Goal: Task Accomplishment & Management: Complete application form

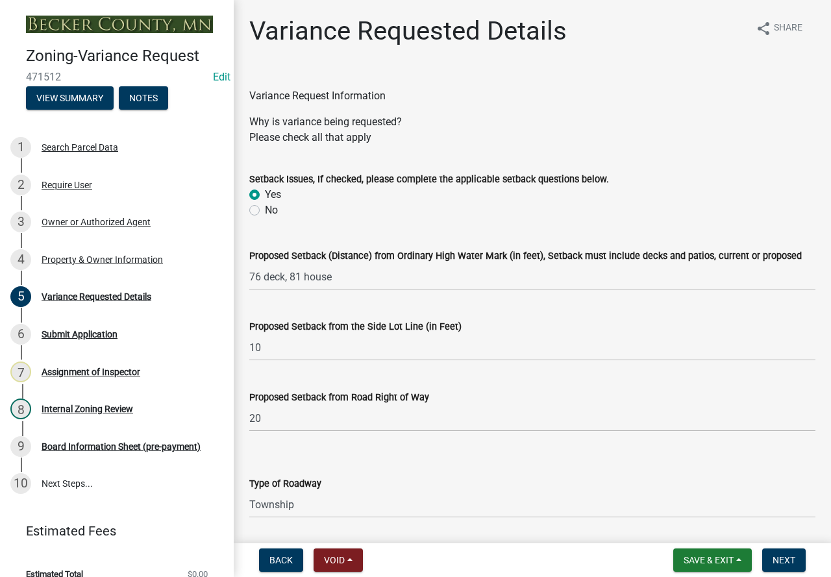
select select "edc6b78d-c029-41a6-a436-e6f76b5f0855"
select select "a5c6235c-6fe0-43e3-9b64-f3566618e99d"
select select "a60f612c-e64d-4767-92b2-cb2f842b6e0b"
select select "bb2b5e43-03c1-4874-9abf-a65f400af928"
select select "8ea3e6c3-8fed-4904-aa20-2f643744aa0c"
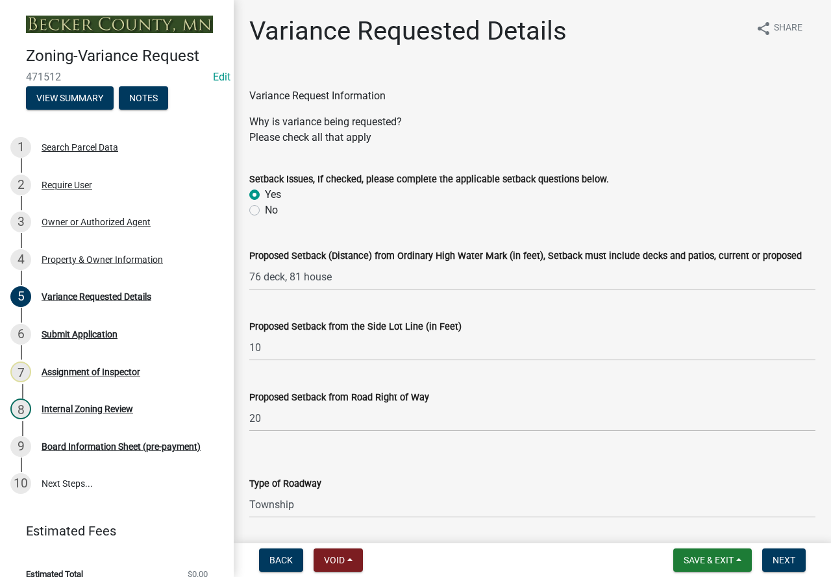
select select "860afd09-da87-482b-bca4-413f5cf53582"
select select "ee8740c3-f4d5-48cf-ad42-c8f7342b480c"
select select "1aa51e34-4f0a-4095-a3f3-287665056048"
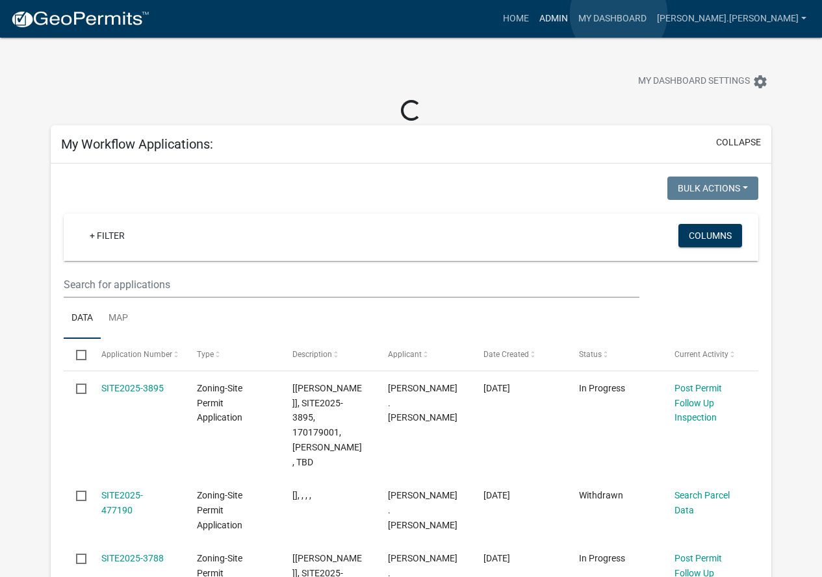
click at [573, 14] on link "Admin" at bounding box center [553, 18] width 39 height 25
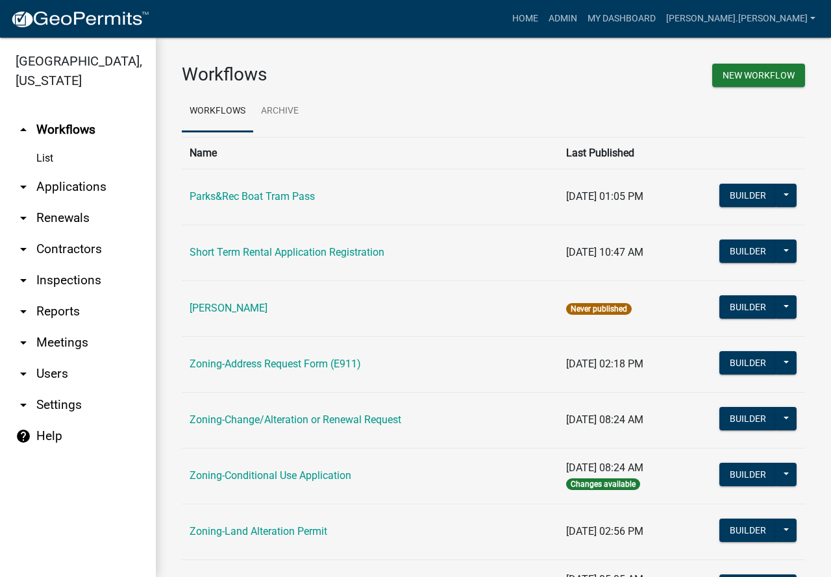
scroll to position [390, 0]
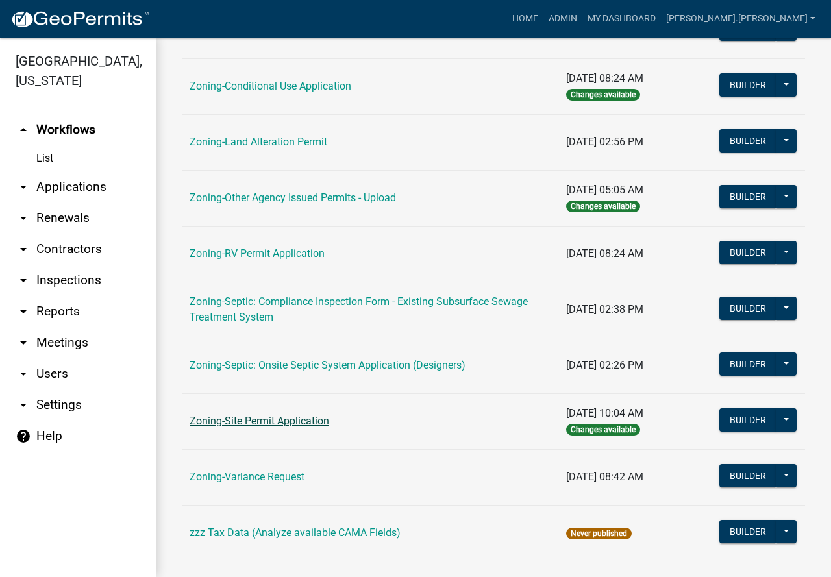
click at [272, 418] on link "Zoning-Site Permit Application" at bounding box center [260, 421] width 140 height 12
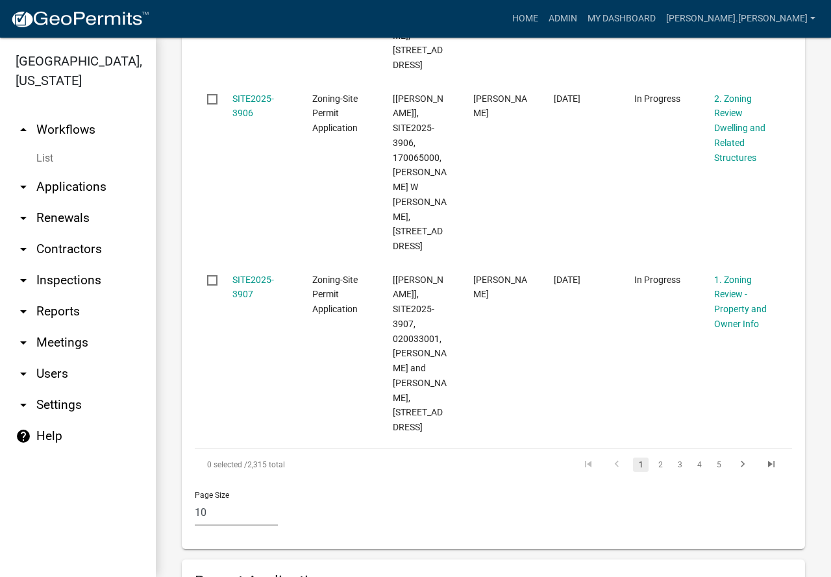
scroll to position [1883, 0]
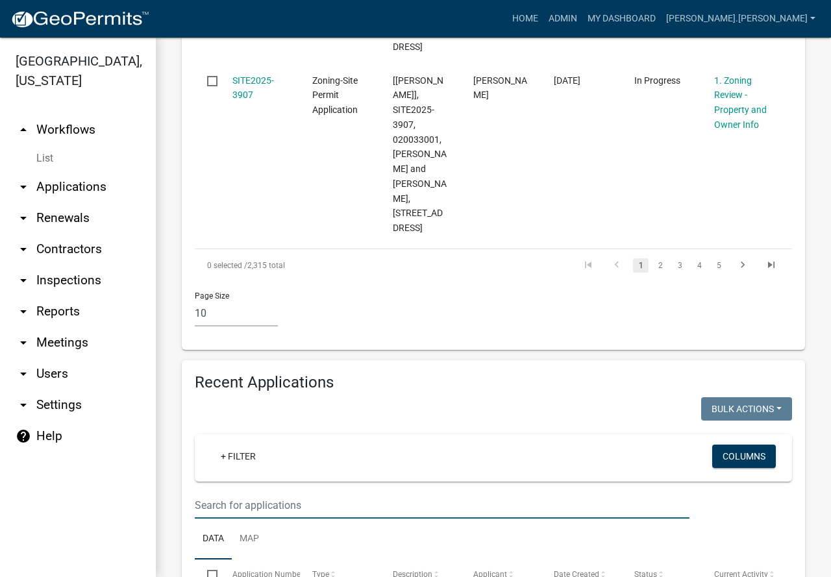
click at [294, 492] on input "text" at bounding box center [442, 505] width 495 height 27
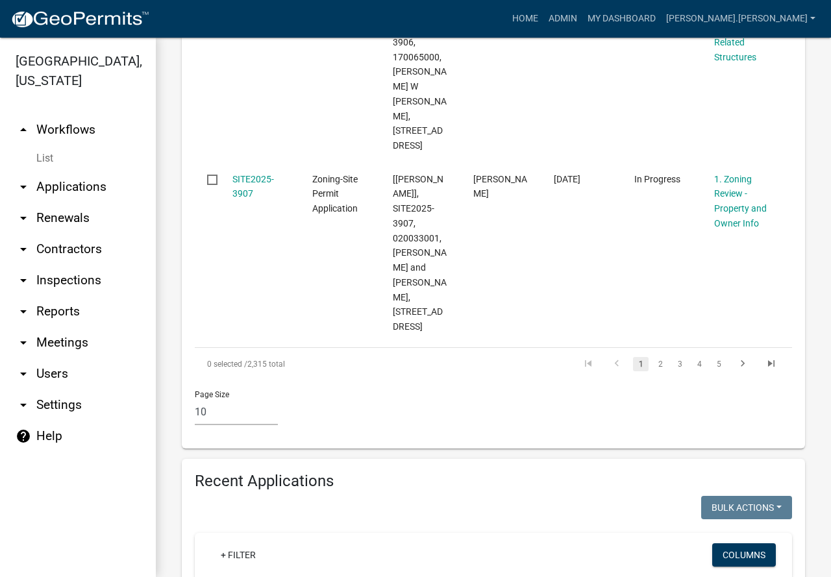
scroll to position [1783, 0]
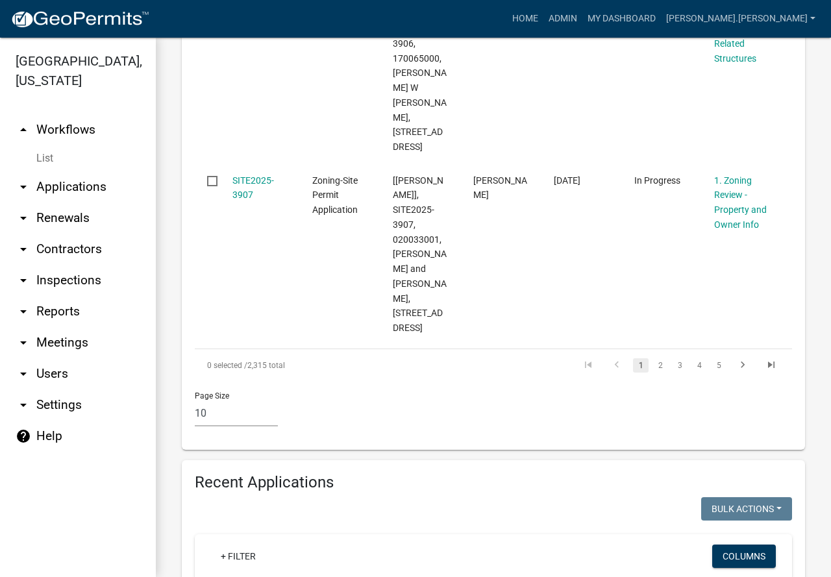
drag, startPoint x: 290, startPoint y: 520, endPoint x: 23, endPoint y: 471, distance: 271.4
click at [0, 493] on div "[GEOGRAPHIC_DATA], [US_STATE] arrow_drop_up Workflows List arrow_drop_down Appl…" at bounding box center [415, 308] width 831 height 540
type input "[PERSON_NAME]"
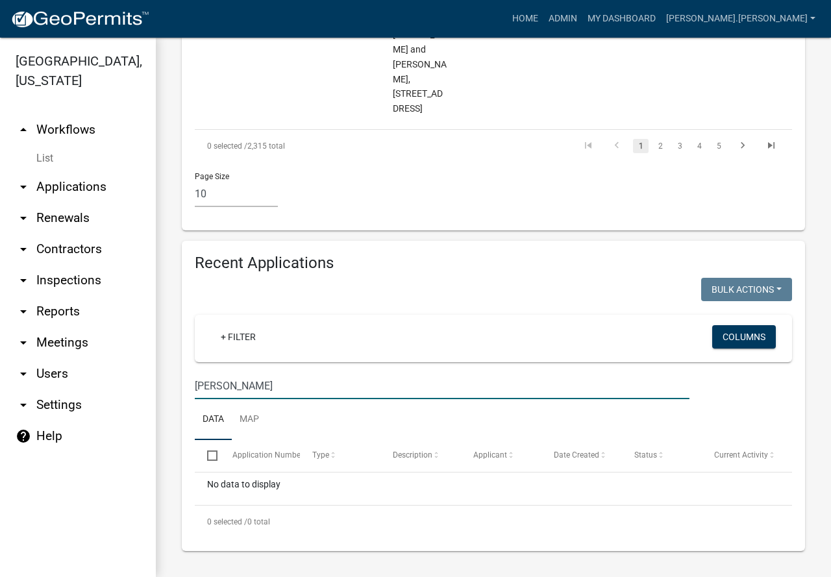
scroll to position [1913, 0]
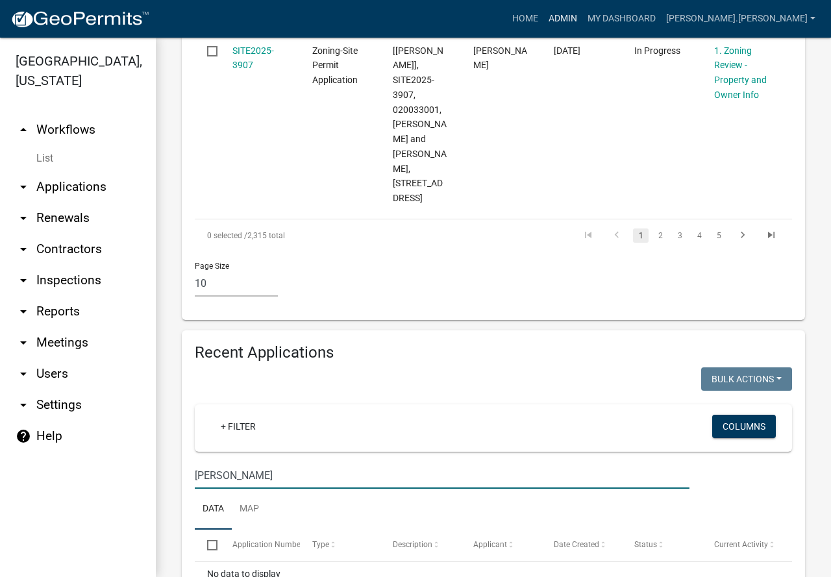
click at [583, 14] on link "Admin" at bounding box center [563, 18] width 39 height 25
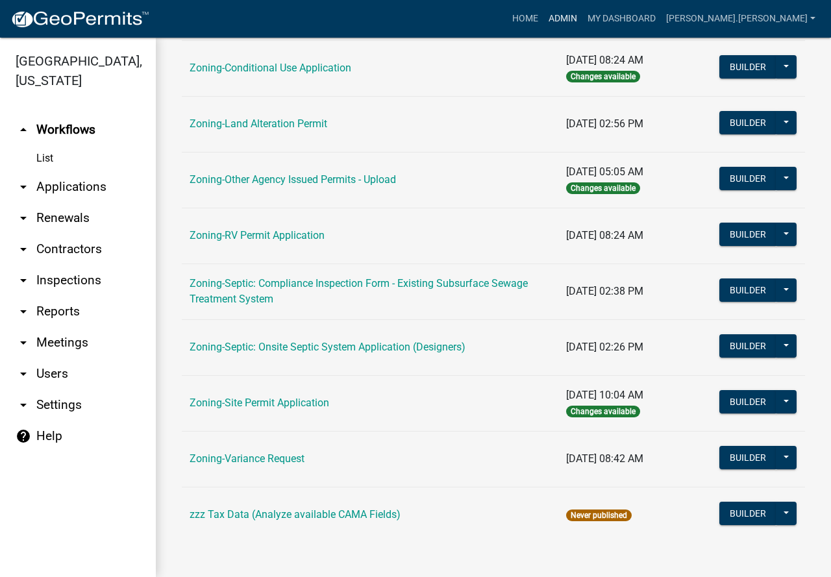
scroll to position [410, 0]
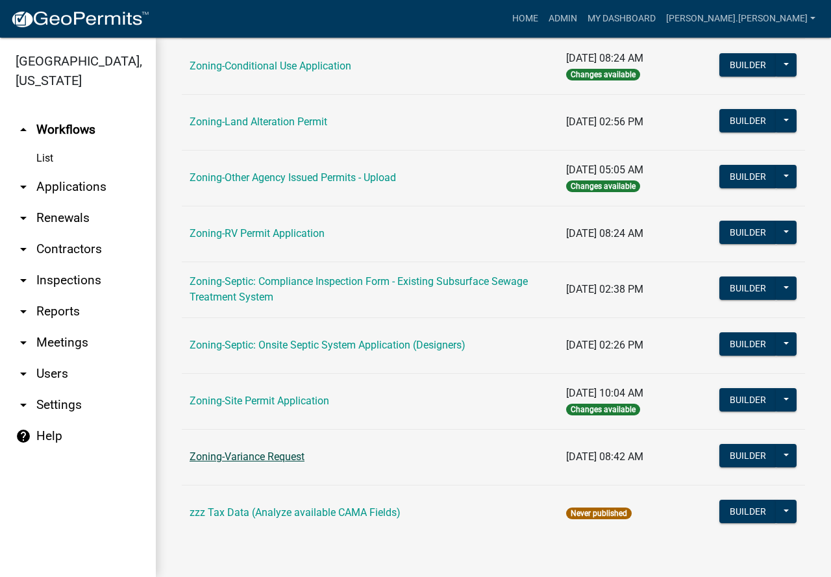
click at [272, 457] on link "Zoning-Variance Request" at bounding box center [247, 457] width 115 height 12
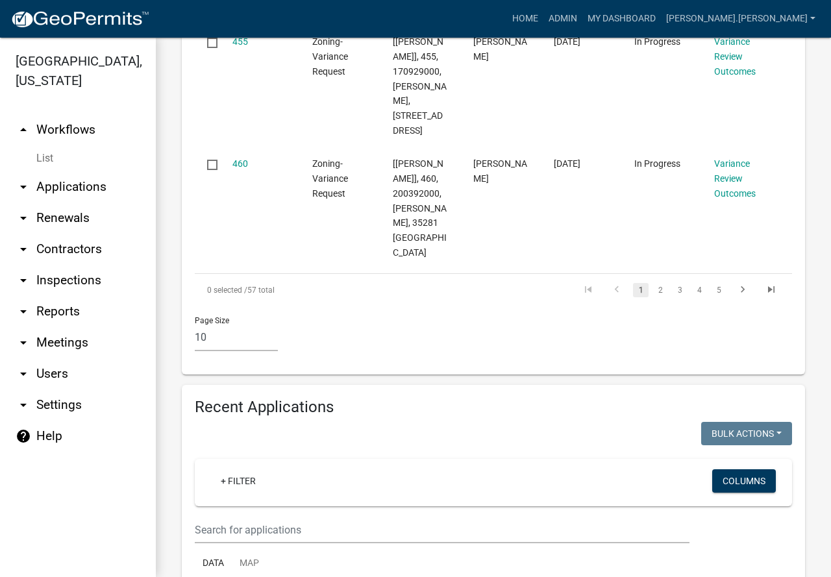
scroll to position [1948, 0]
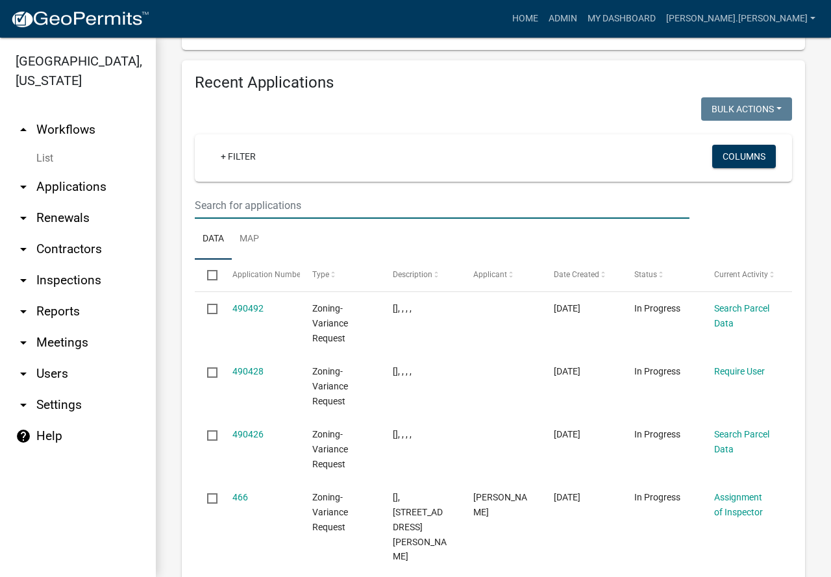
click at [325, 219] on input "text" at bounding box center [442, 205] width 495 height 27
click at [221, 219] on input "text" at bounding box center [442, 205] width 495 height 27
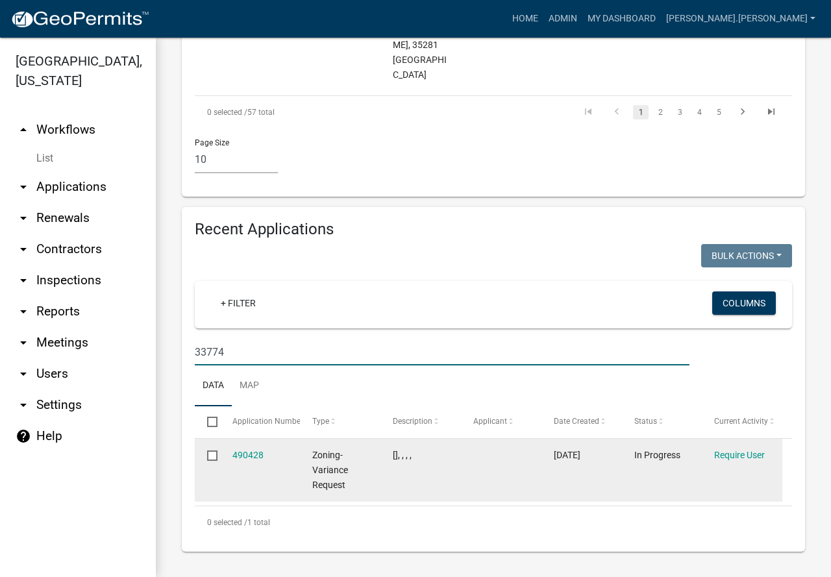
scroll to position [1890, 0]
type input "33774"
click at [257, 453] on link "490428" at bounding box center [248, 455] width 31 height 10
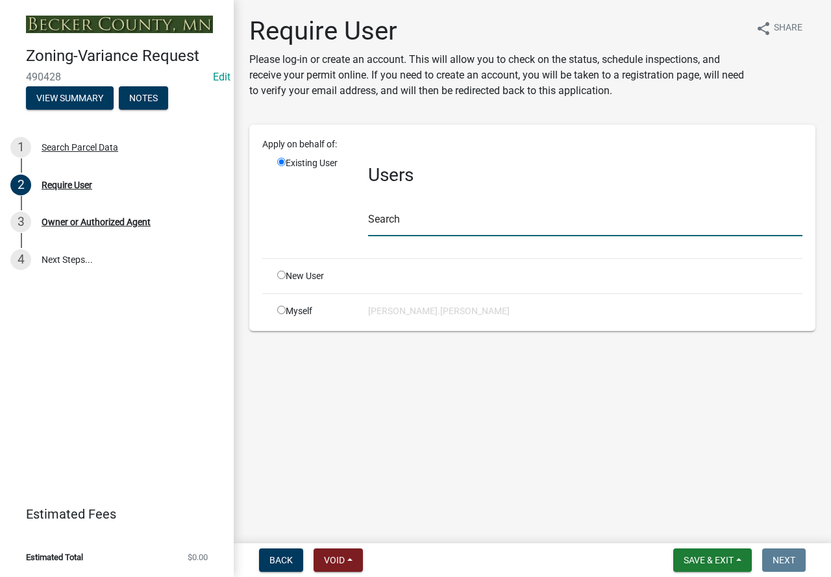
drag, startPoint x: 397, startPoint y: 220, endPoint x: 407, endPoint y: 218, distance: 9.2
click at [397, 220] on input "text" at bounding box center [585, 223] width 434 height 27
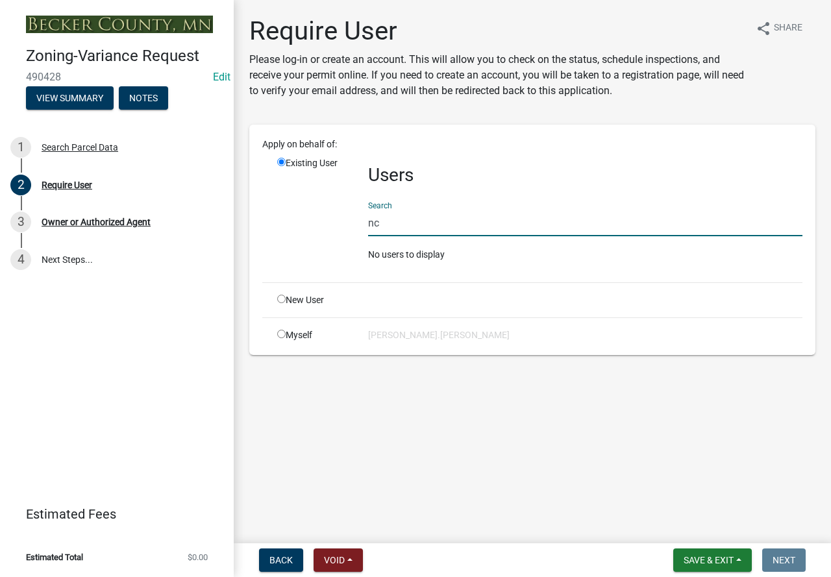
type input "n"
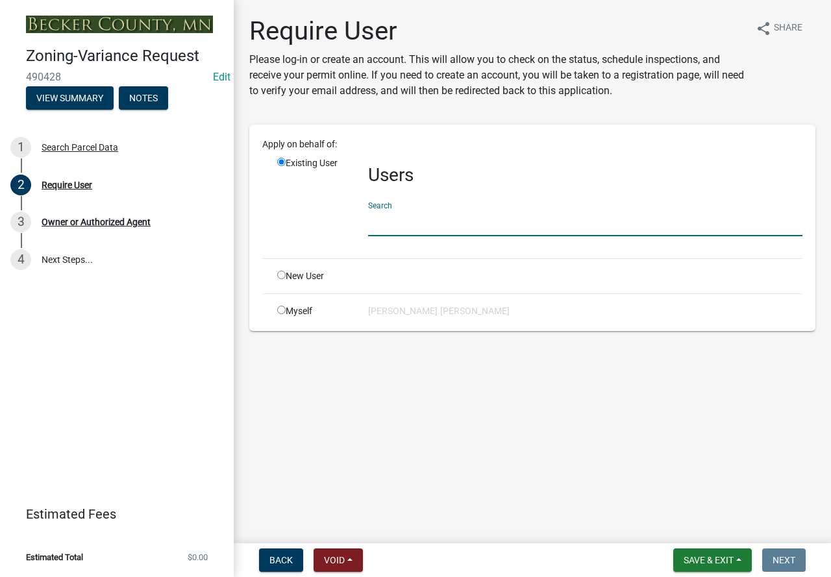
click at [281, 276] on input "radio" at bounding box center [281, 275] width 8 height 8
radio input "true"
radio input "false"
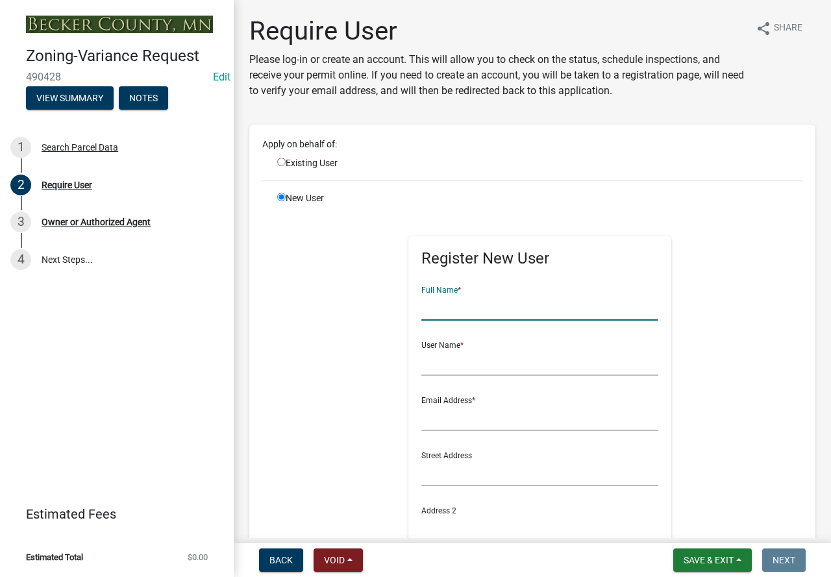
click at [471, 307] on input "text" at bounding box center [539, 307] width 237 height 27
type input "[PERSON_NAME]"
click at [457, 364] on input "text" at bounding box center [539, 362] width 237 height 27
type input "[PERSON_NAME]"
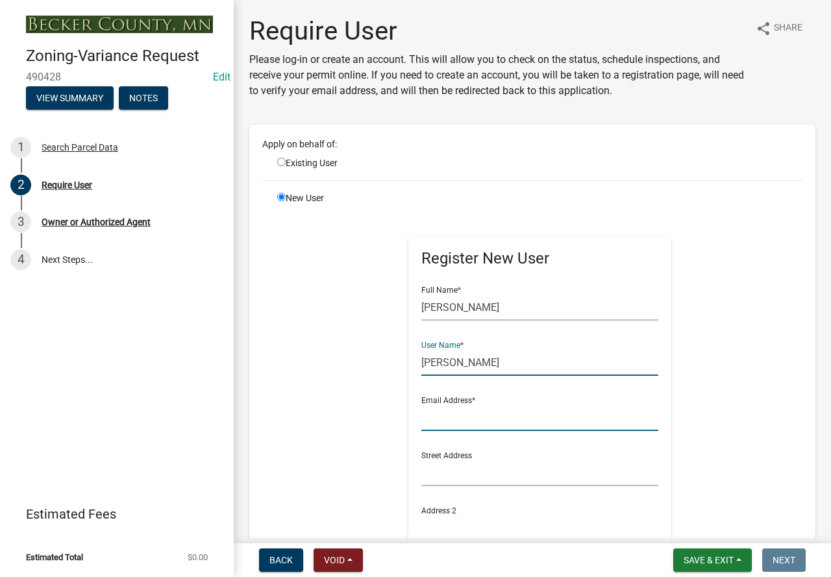
click at [469, 421] on input "text" at bounding box center [539, 418] width 237 height 27
click at [456, 420] on input "[EMAIL_ADDRESS][DOMAIN_NAME]" at bounding box center [539, 418] width 237 height 27
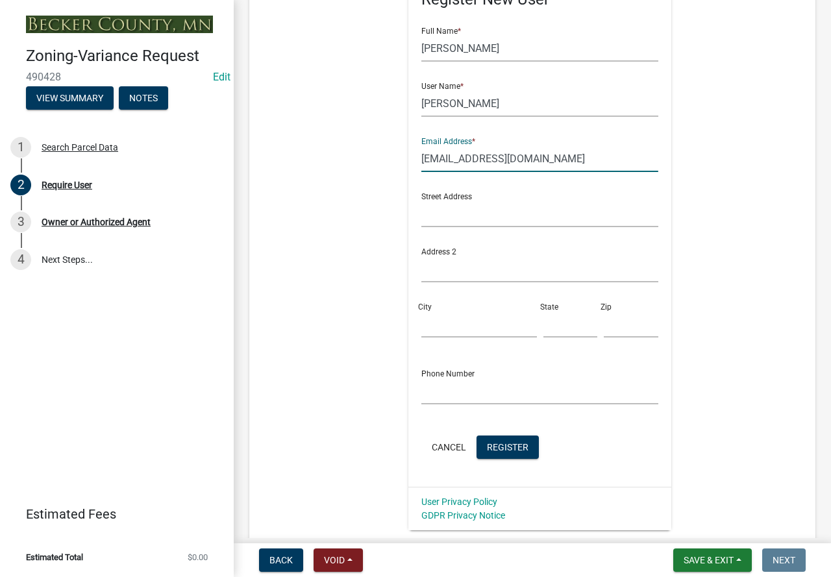
scroll to position [260, 0]
type input "[EMAIL_ADDRESS][DOMAIN_NAME]"
click at [510, 451] on span "Register" at bounding box center [508, 446] width 42 height 10
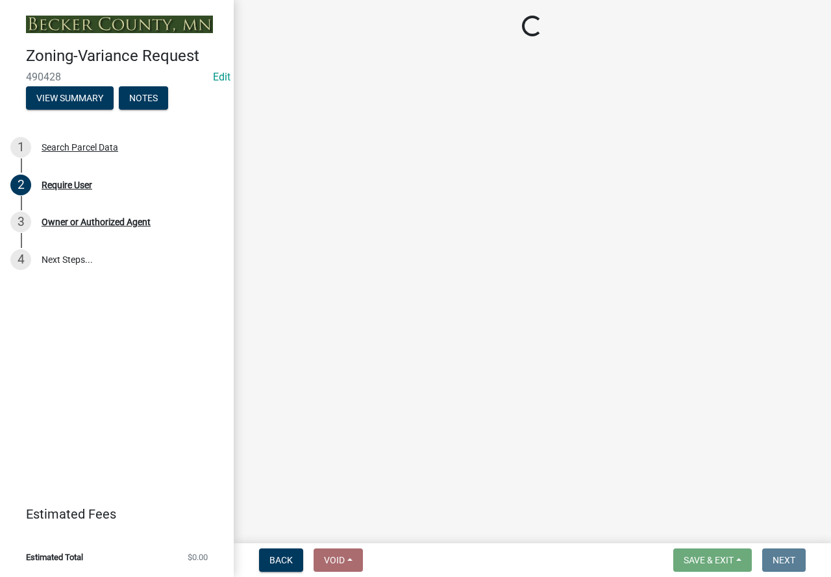
scroll to position [0, 0]
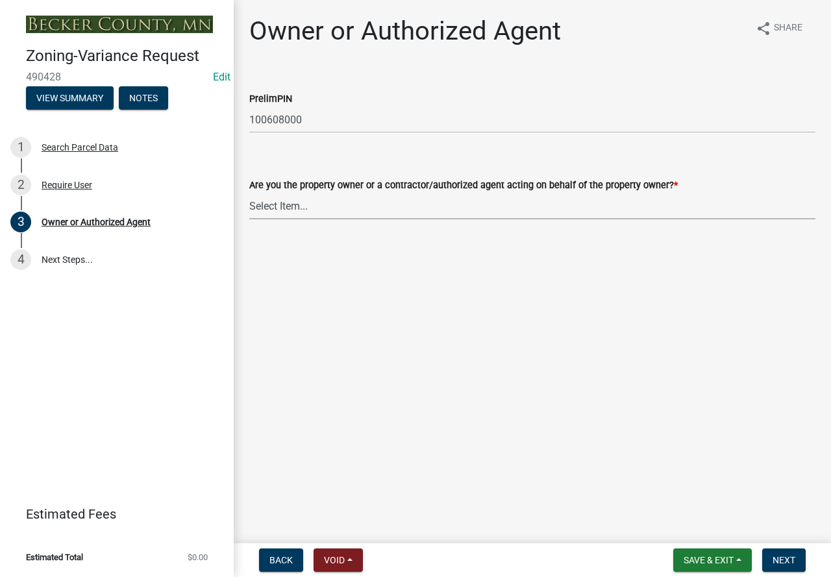
click at [296, 210] on select "Select Item... Property Owner Authorized Agent" at bounding box center [532, 206] width 566 height 27
click at [249, 193] on select "Select Item... Property Owner Authorized Agent" at bounding box center [532, 206] width 566 height 27
select select "05d0b37b-91e3-4c3b-aa7d-ec969703f475"
click at [784, 559] on span "Next" at bounding box center [784, 560] width 23 height 10
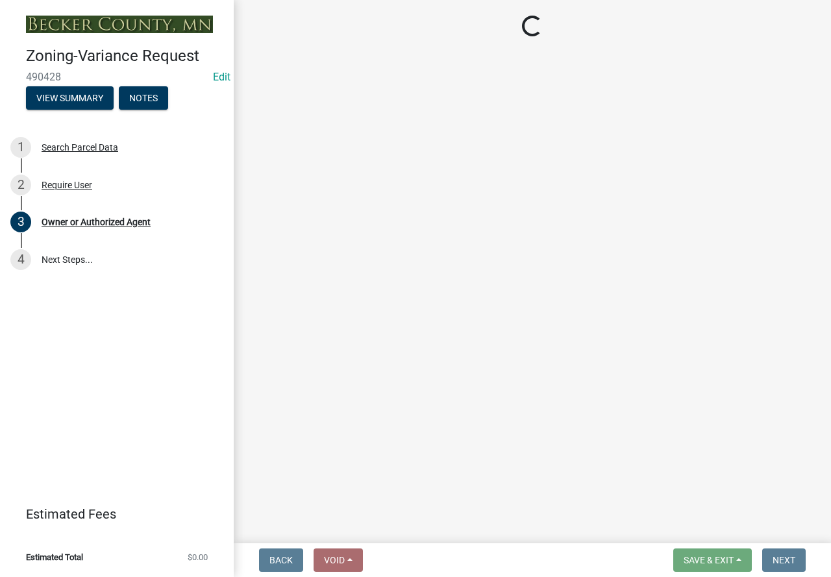
select select "c45b7c10-87a4-490e-a464-1604f38d9a4b"
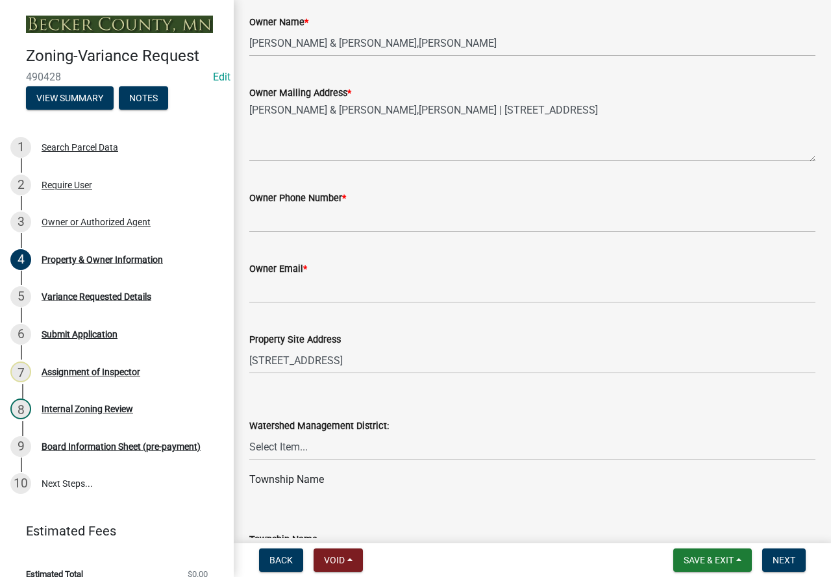
scroll to position [325, 0]
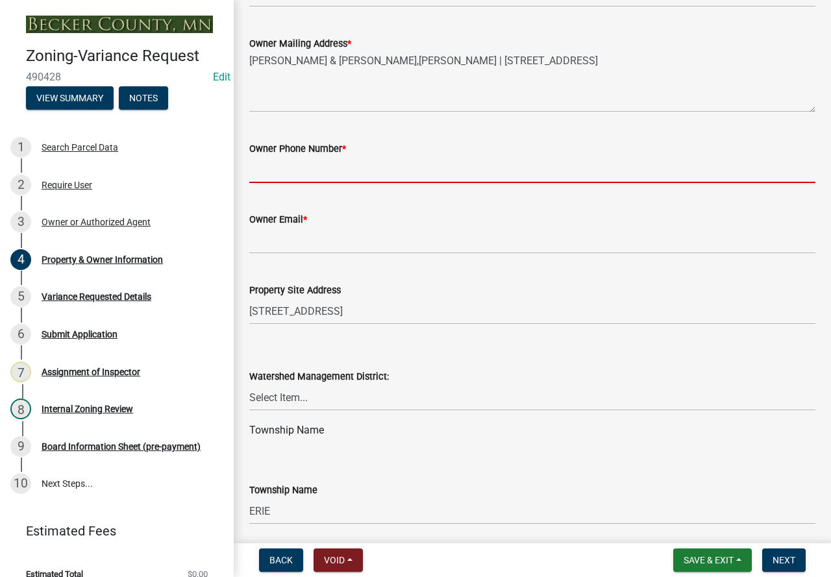
click at [319, 179] on input "Owner Phone Number *" at bounding box center [532, 170] width 566 height 27
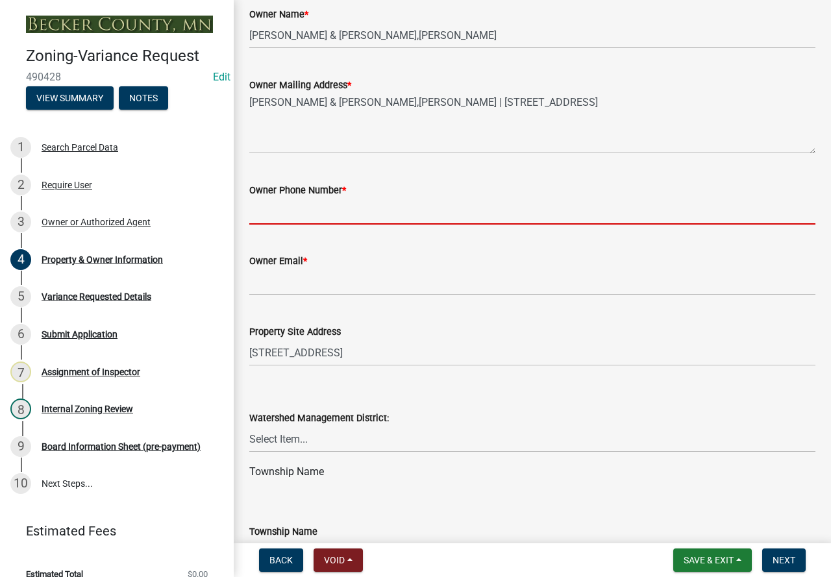
scroll to position [260, 0]
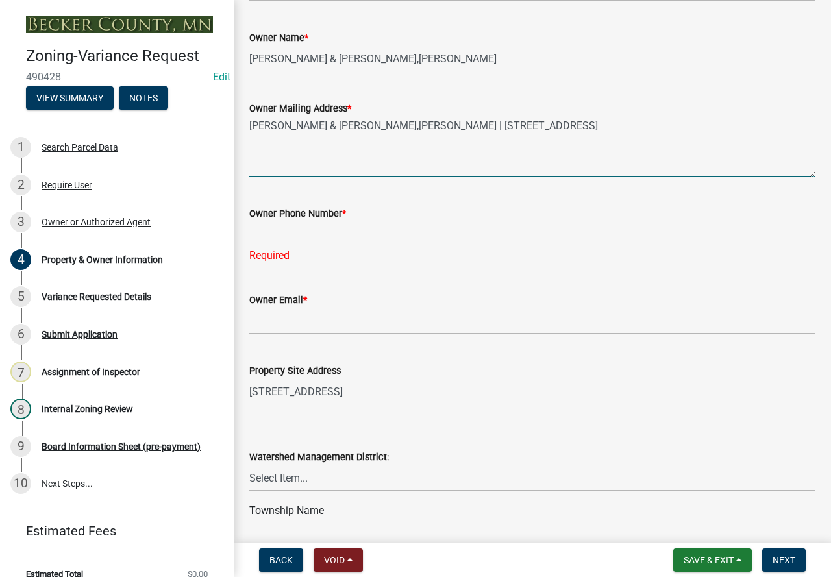
click at [489, 163] on textarea "[PERSON_NAME] & [PERSON_NAME],[PERSON_NAME] | [STREET_ADDRESS]" at bounding box center [532, 146] width 566 height 61
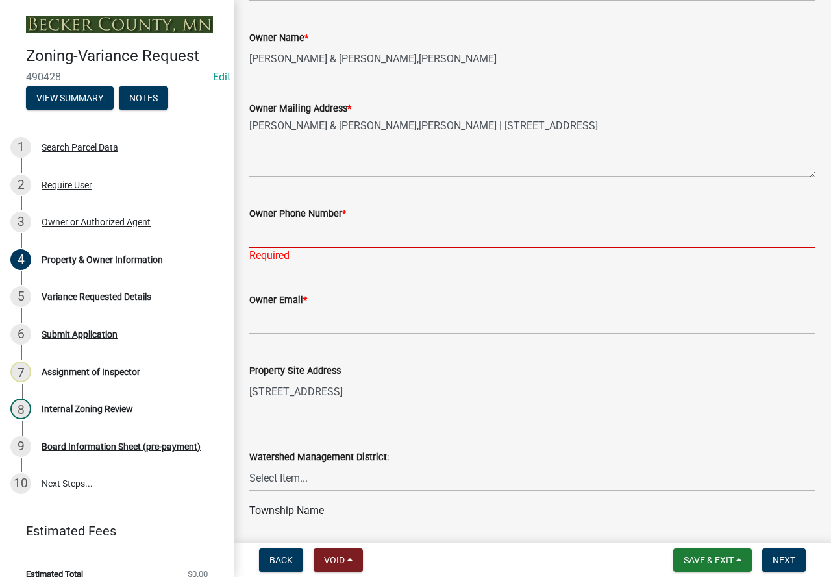
click at [347, 237] on input "Owner Phone Number *" at bounding box center [532, 234] width 566 height 27
type input "[PHONE_NUMBER]"
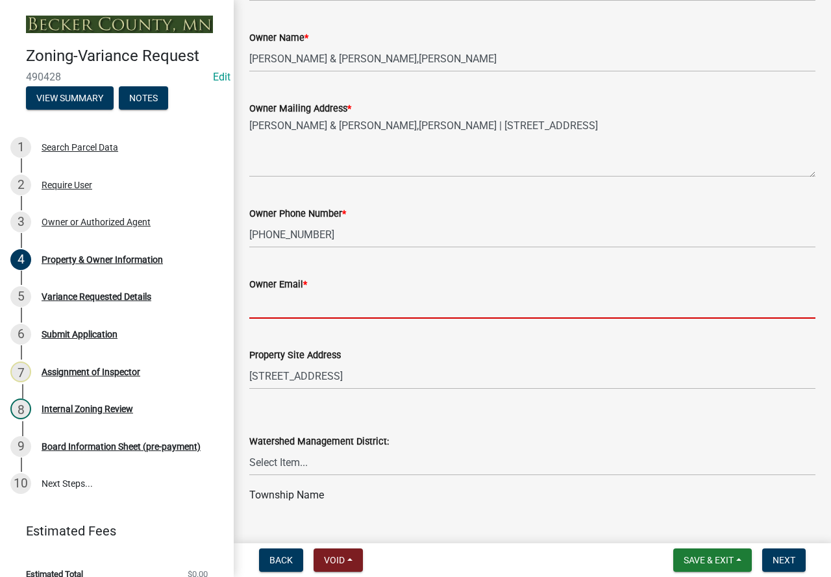
click at [265, 326] on wm-data-entity-input "Owner Email *" at bounding box center [532, 293] width 566 height 71
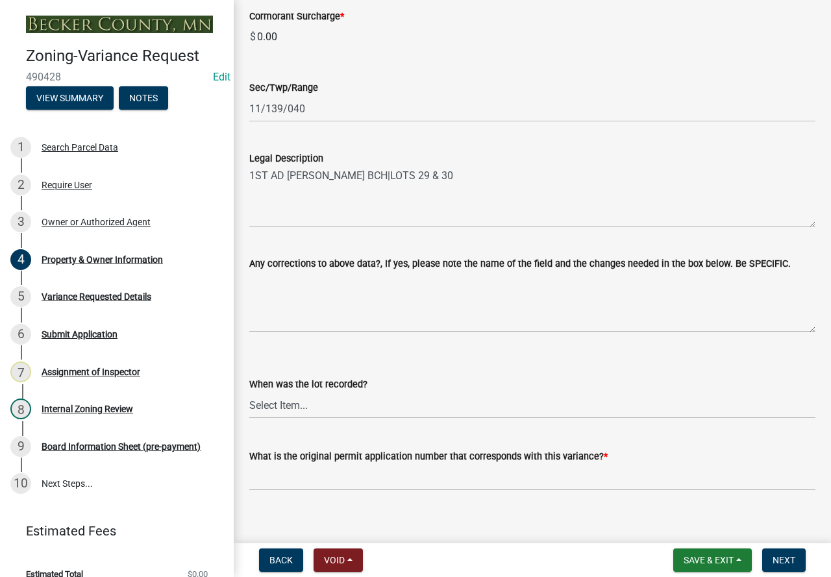
scroll to position [885, 0]
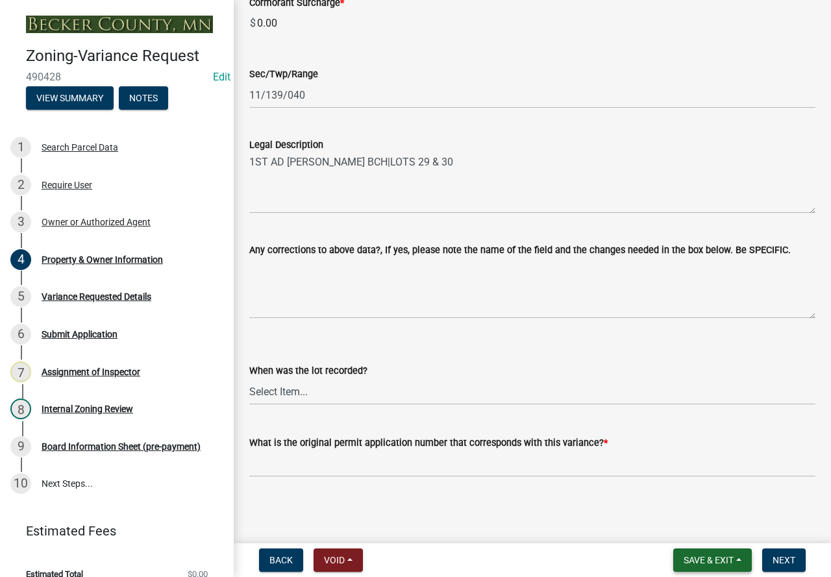
type input "[EMAIL_ADDRESS][DOMAIN_NAME]"
click at [694, 561] on span "Save & Exit" at bounding box center [709, 560] width 50 height 10
click at [698, 492] on button "Save" at bounding box center [700, 495] width 104 height 31
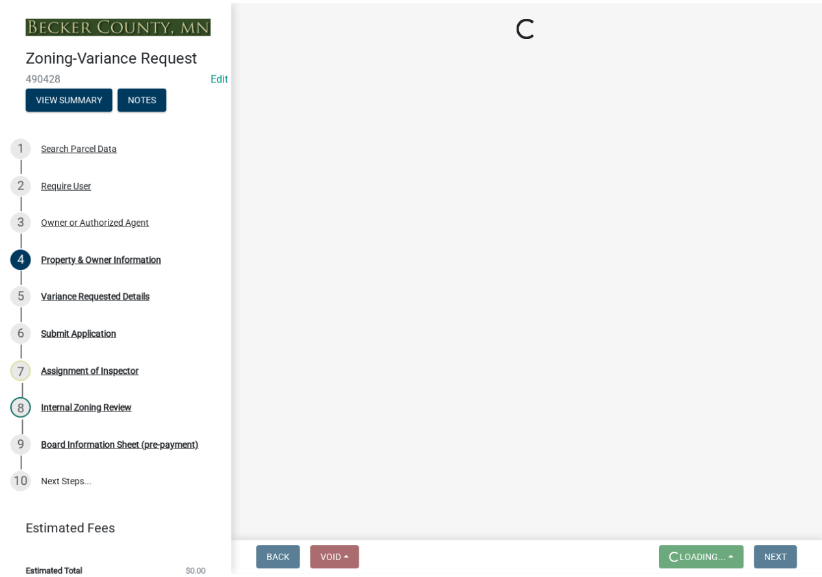
scroll to position [0, 0]
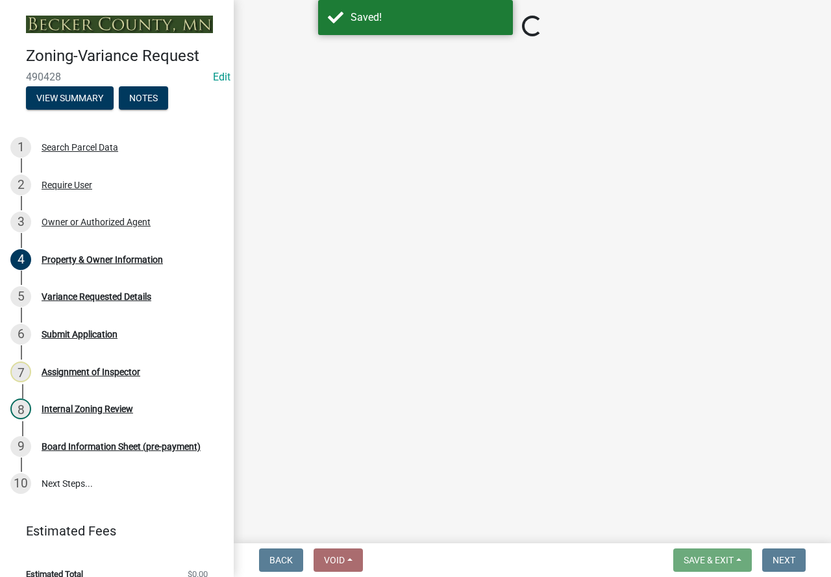
select select "c45b7c10-87a4-490e-a464-1604f38d9a4b"
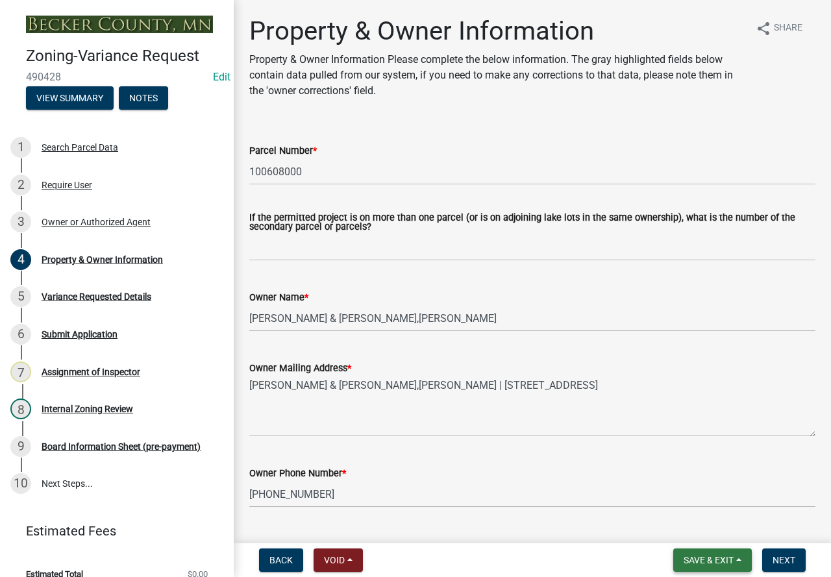
click at [704, 562] on span "Save & Exit" at bounding box center [709, 560] width 50 height 10
click at [704, 527] on button "Save & Exit" at bounding box center [700, 526] width 104 height 31
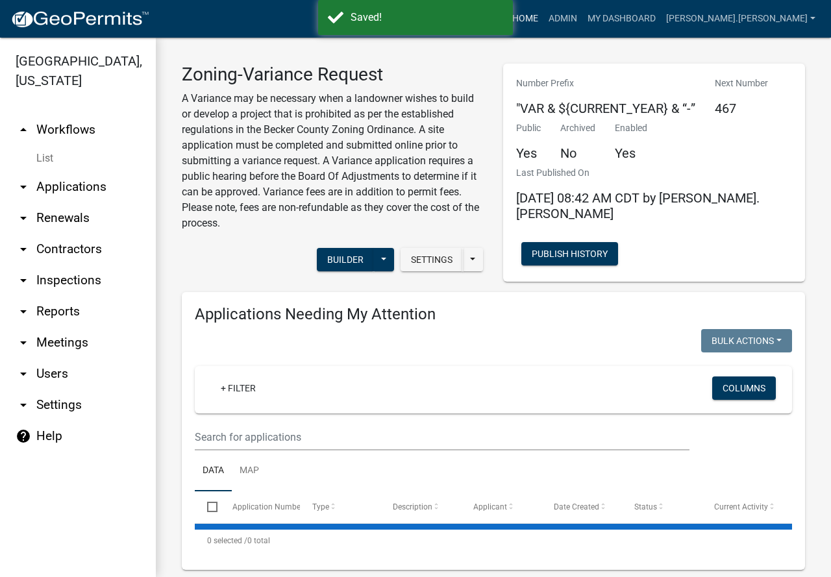
click at [544, 16] on link "Home" at bounding box center [525, 18] width 36 height 25
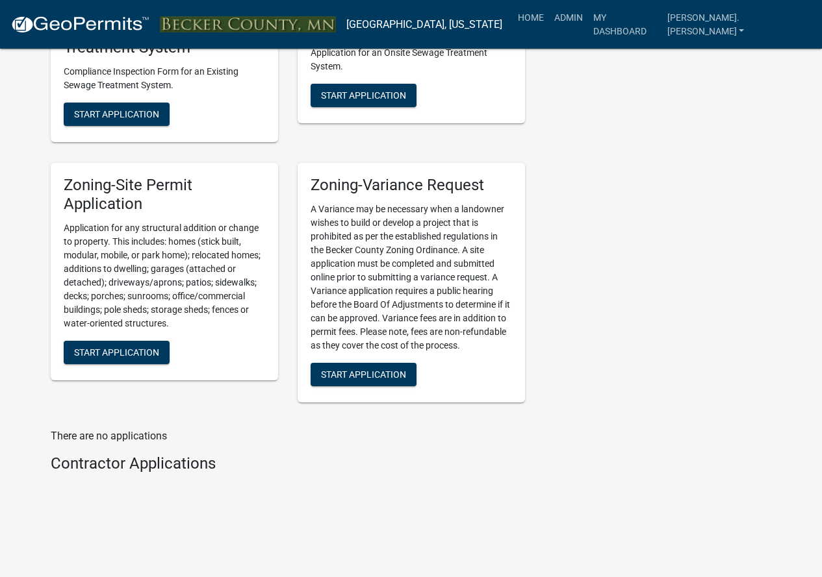
scroll to position [1527, 0]
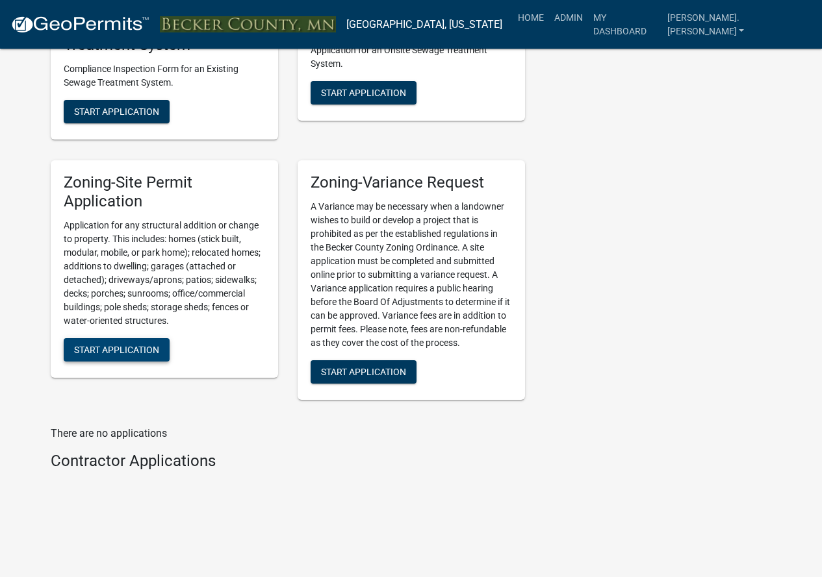
click at [149, 345] on span "Start Application" at bounding box center [116, 349] width 85 height 10
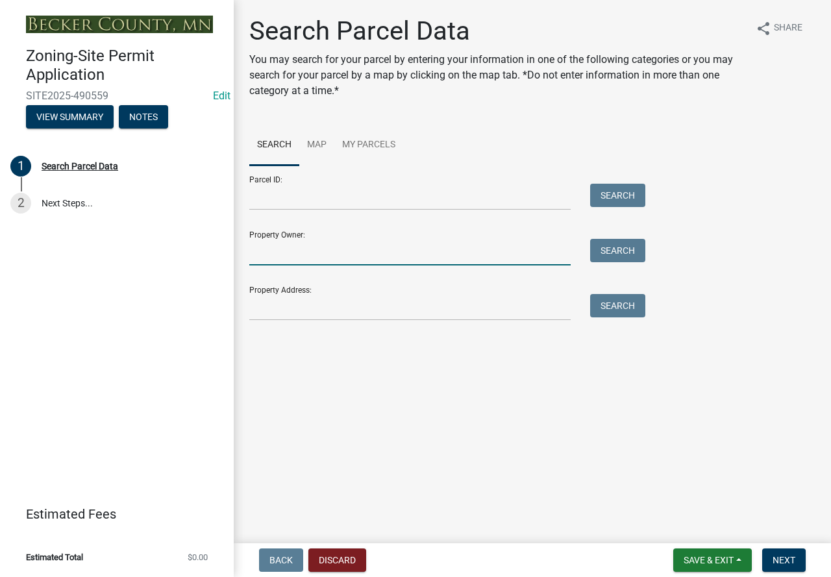
click at [288, 256] on input "Property Owner:" at bounding box center [409, 252] width 321 height 27
type input "33774"
drag, startPoint x: 285, startPoint y: 253, endPoint x: 215, endPoint y: 260, distance: 70.6
click at [216, 260] on div "Zoning-Site Permit Application SITE2025-490559 Edit View Summary Notes 1 Search…" at bounding box center [415, 288] width 831 height 577
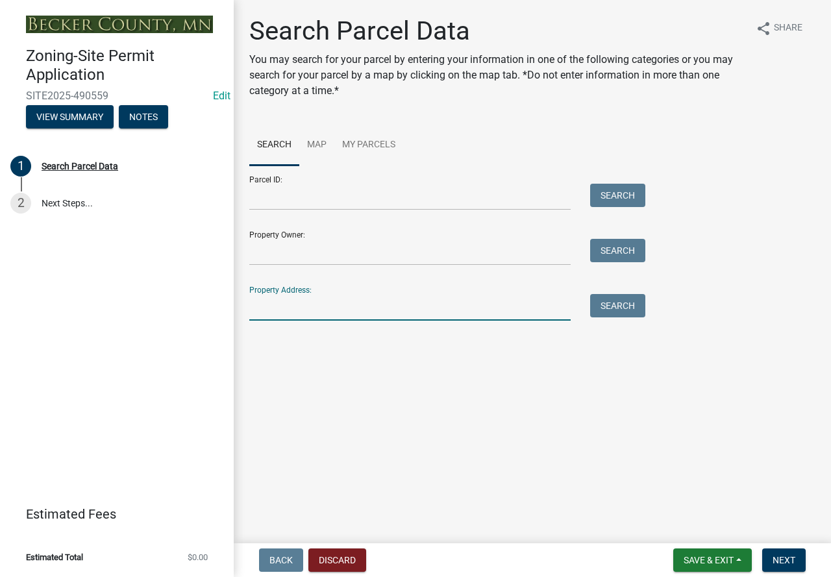
drag, startPoint x: 264, startPoint y: 312, endPoint x: 257, endPoint y: 314, distance: 6.6
click at [262, 313] on input "Property Address:" at bounding box center [409, 307] width 321 height 27
type input "33774"
click at [614, 308] on button "Search" at bounding box center [617, 305] width 55 height 23
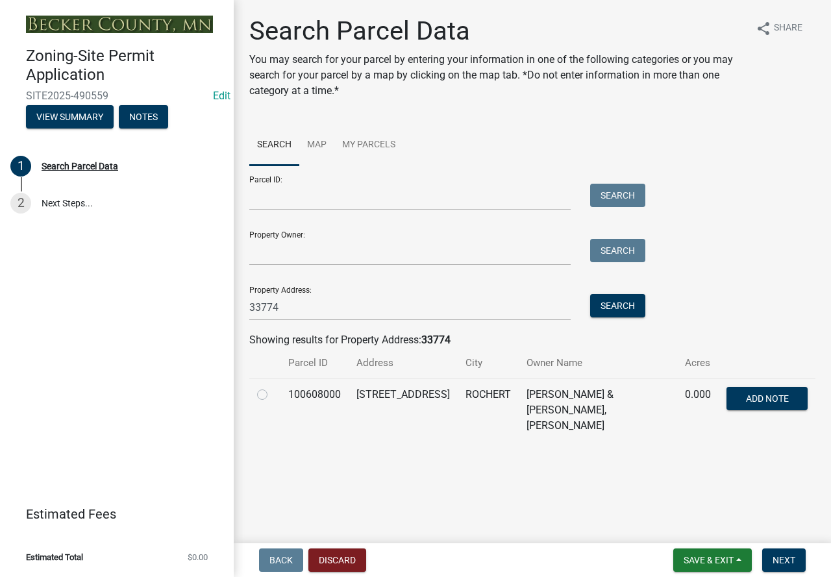
click at [273, 387] on label at bounding box center [273, 387] width 0 height 0
click at [273, 396] on input "radio" at bounding box center [277, 391] width 8 height 8
radio input "true"
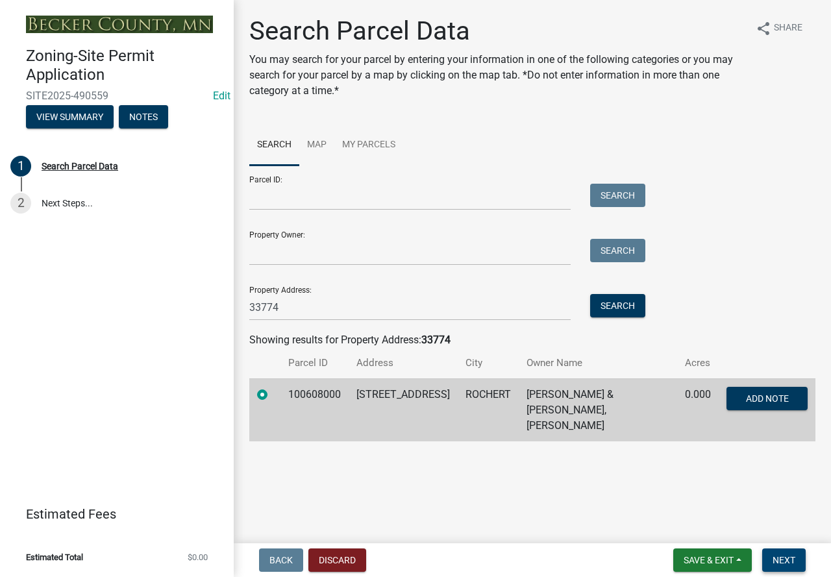
click at [794, 557] on span "Next" at bounding box center [784, 560] width 23 height 10
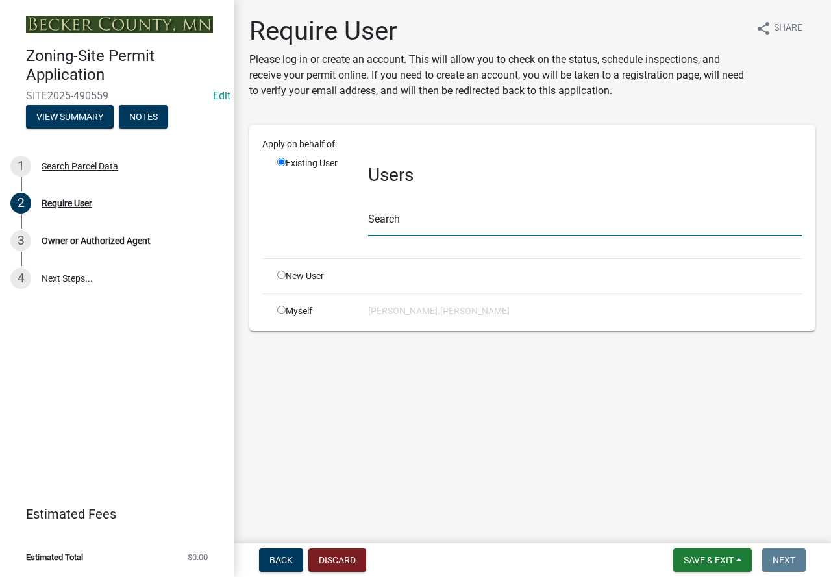
click at [432, 224] on input "text" at bounding box center [585, 223] width 434 height 27
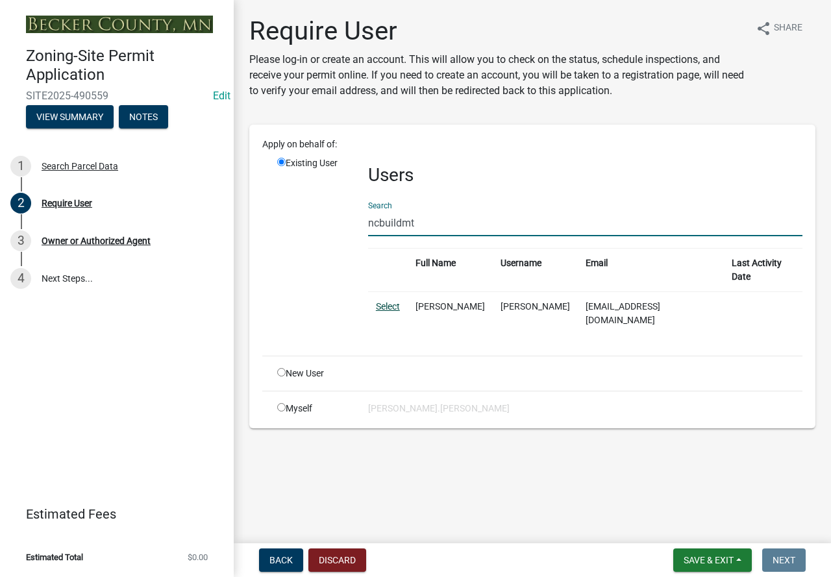
type input "ncbuildmt"
click at [379, 301] on link "Select" at bounding box center [388, 306] width 24 height 10
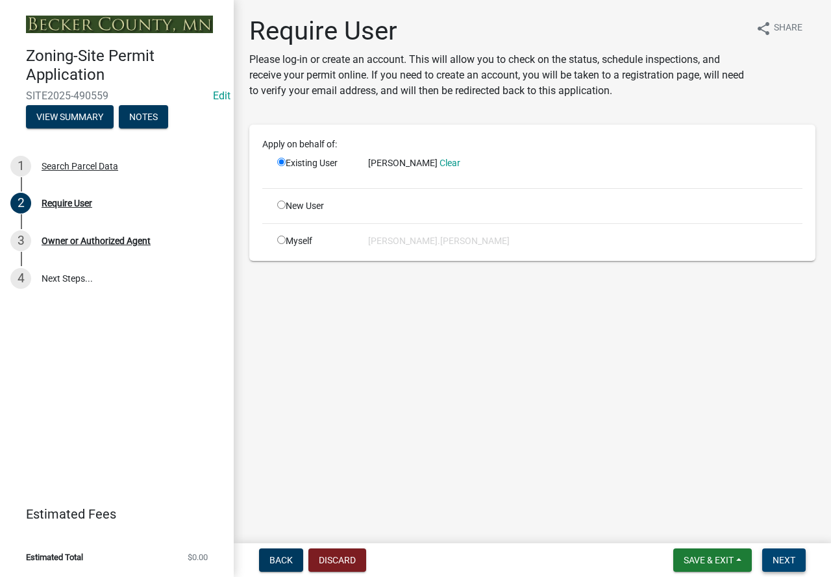
click at [794, 559] on span "Next" at bounding box center [784, 560] width 23 height 10
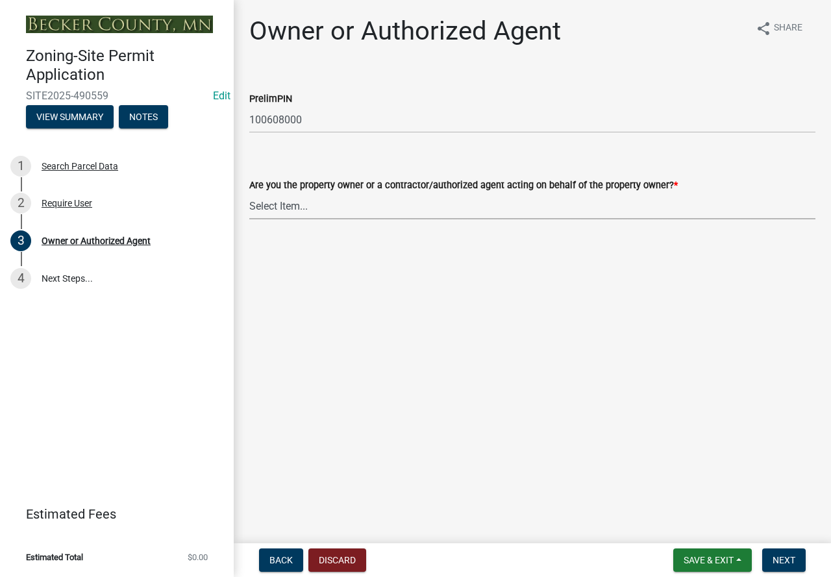
click at [281, 212] on select "Select Item... Property Owner Authorized Agent" at bounding box center [532, 206] width 566 height 27
click at [249, 193] on select "Select Item... Property Owner Authorized Agent" at bounding box center [532, 206] width 566 height 27
select select "3c674549-ed69-405f-b795-9fa3f7d47d9d"
click at [790, 557] on span "Next" at bounding box center [784, 560] width 23 height 10
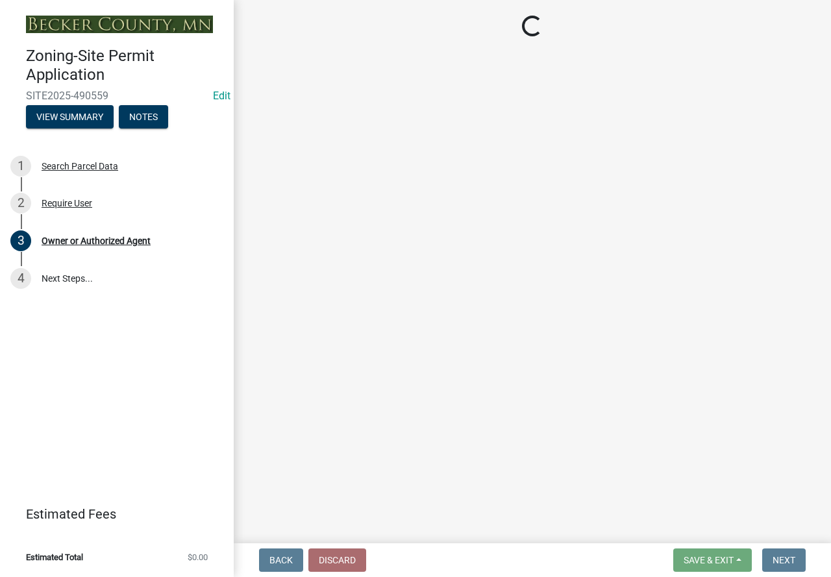
select select "7495cd23-7925-4583-9785-3065799a1be4"
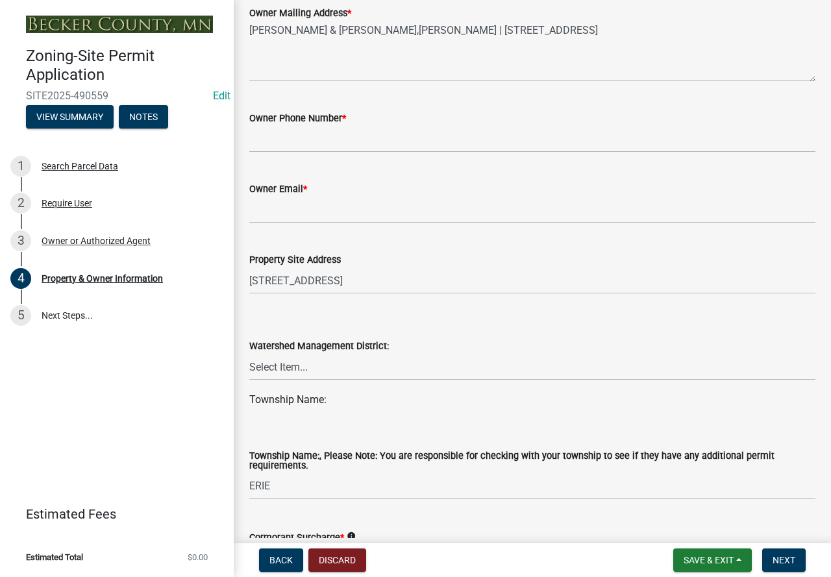
scroll to position [390, 0]
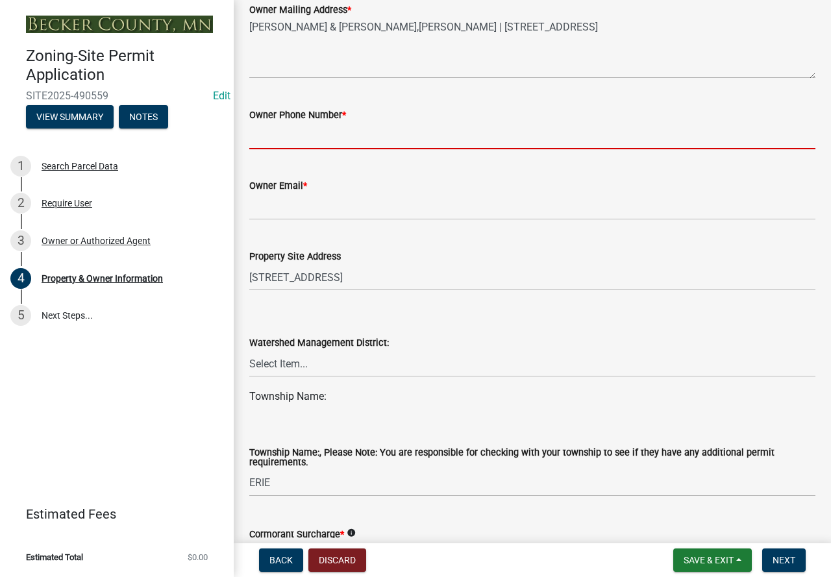
click at [308, 138] on input "Owner Phone Number *" at bounding box center [532, 136] width 566 height 27
type input "[PHONE_NUMBER]"
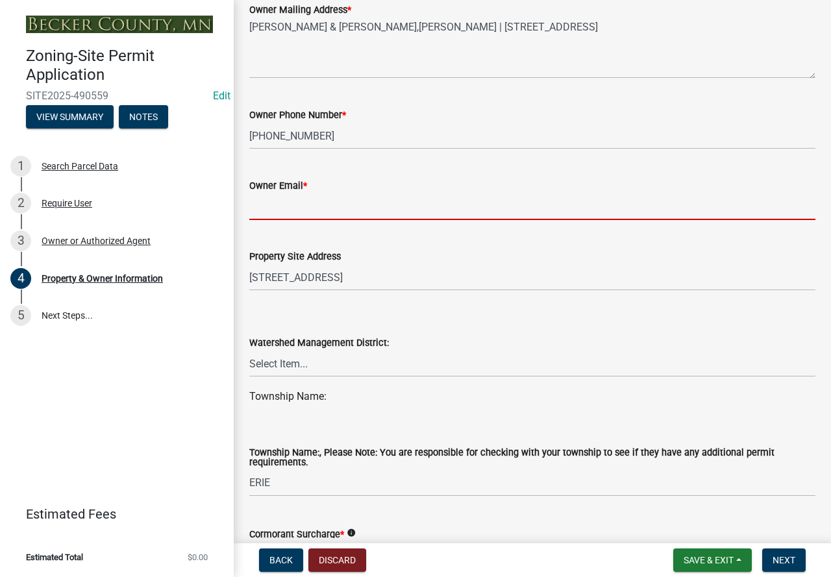
click at [329, 208] on input "Owner Email *" at bounding box center [532, 207] width 566 height 27
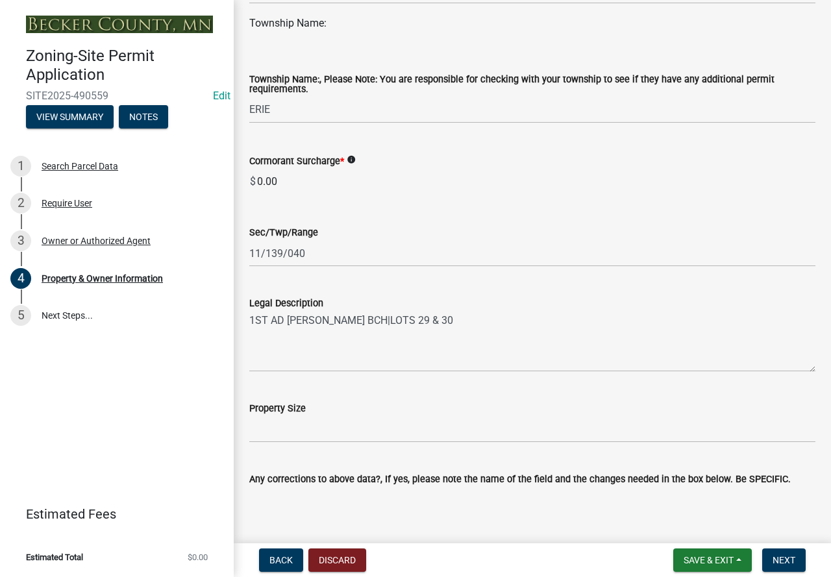
scroll to position [844, 0]
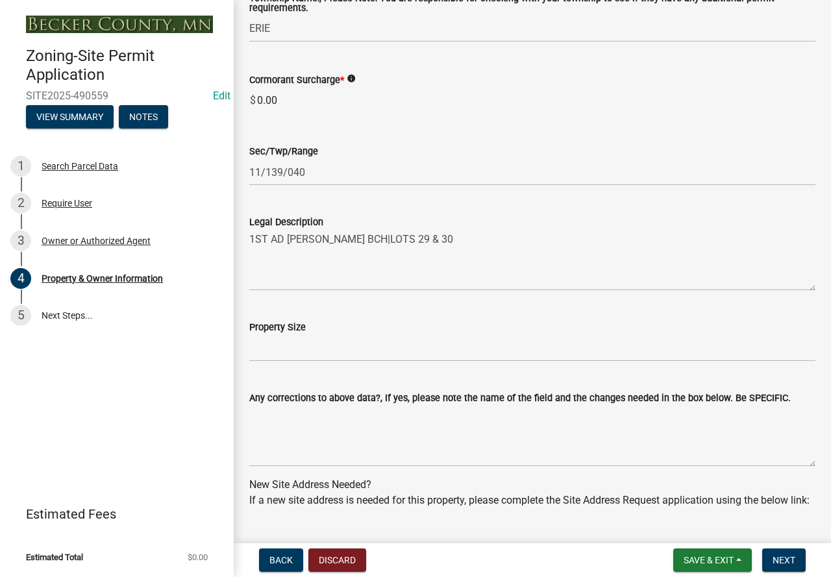
type input "[EMAIL_ADDRESS][DOMAIN_NAME]"
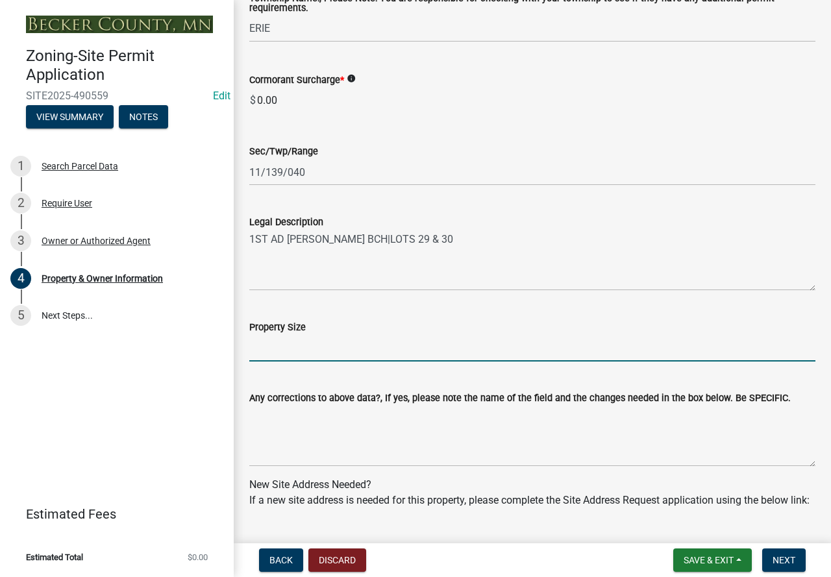
click at [328, 348] on input "Property Size" at bounding box center [532, 348] width 566 height 27
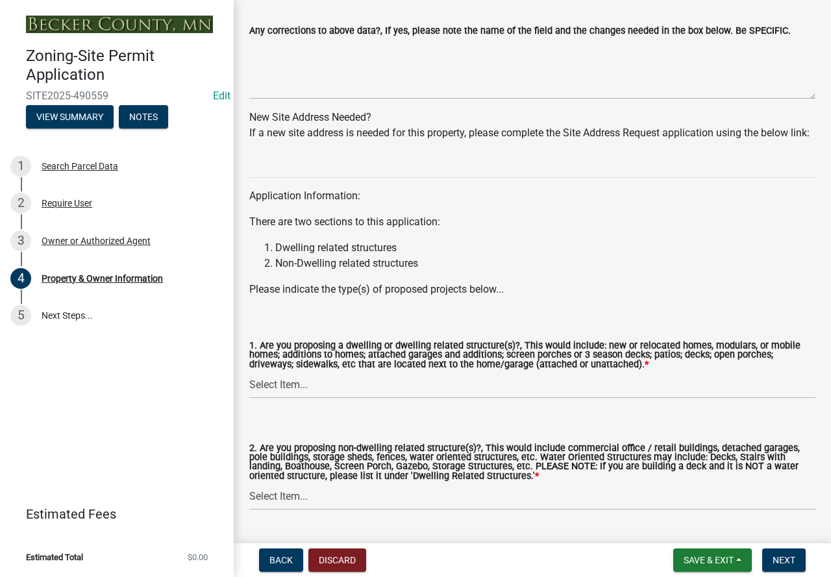
scroll to position [1264, 0]
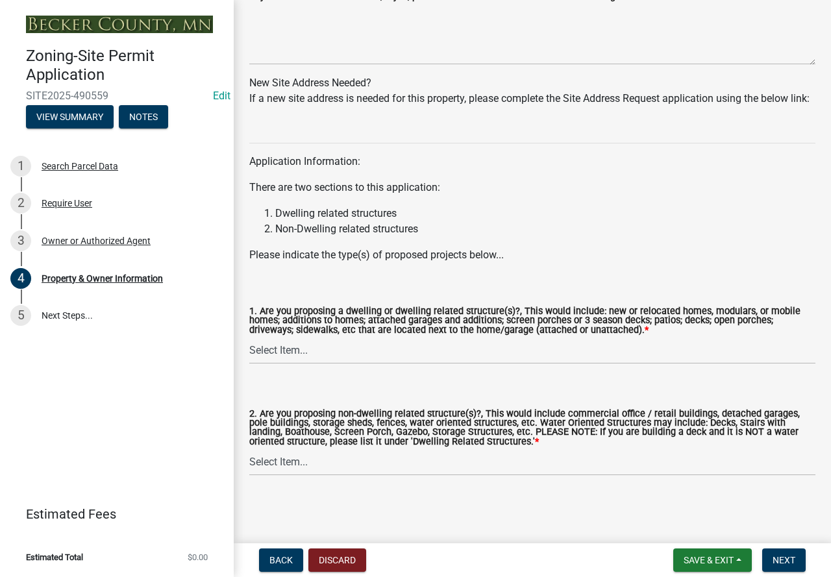
type input ".61"
click at [349, 355] on select "Select Item... Yes No" at bounding box center [532, 351] width 566 height 27
click at [249, 338] on select "Select Item... Yes No" at bounding box center [532, 351] width 566 height 27
select select "fcf6d223-6c57-4dc5-b63a-a94704169022"
drag, startPoint x: 348, startPoint y: 466, endPoint x: 343, endPoint y: 474, distance: 9.9
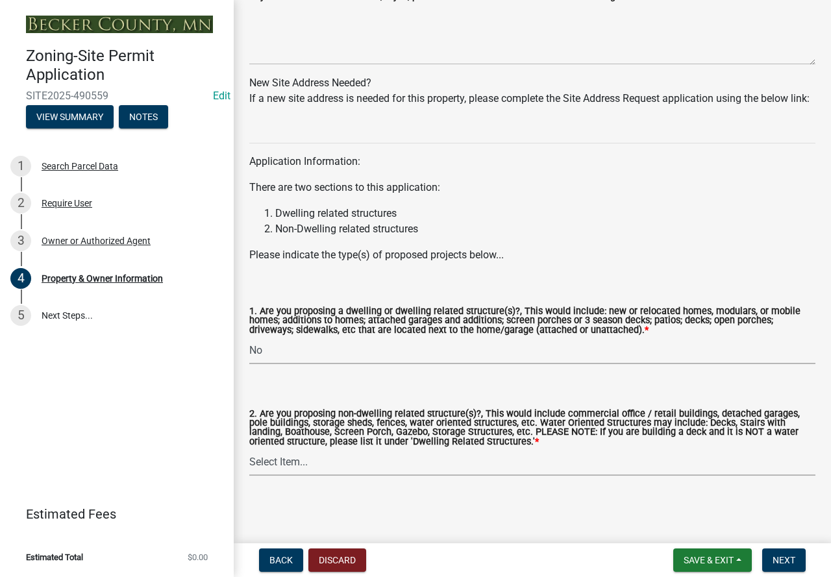
click at [348, 466] on select "Select Item... Yes No" at bounding box center [532, 462] width 566 height 27
click at [249, 449] on select "Select Item... Yes No" at bounding box center [532, 462] width 566 height 27
select select "5a5634ed-f11e-4c7b-90e1-096e6cfd17b9"
click at [792, 562] on span "Next" at bounding box center [784, 560] width 23 height 10
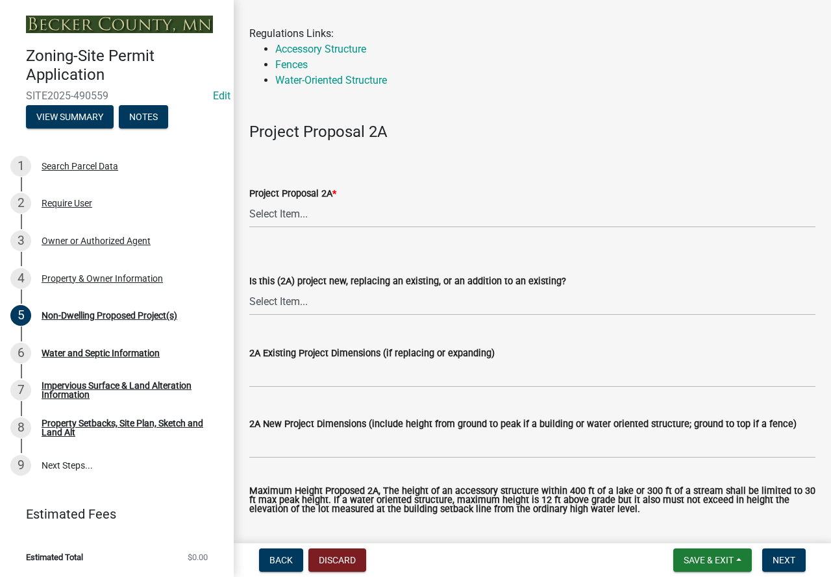
scroll to position [130, 0]
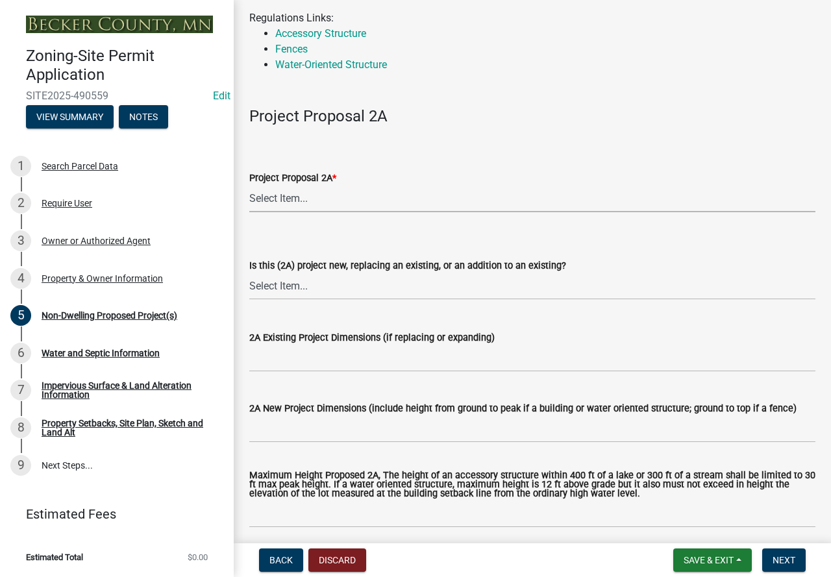
click at [268, 202] on select "Select Item... N/A Commercial Office/Retail Building Detached Garage Pole Build…" at bounding box center [532, 199] width 566 height 27
click at [249, 186] on select "Select Item... N/A Commercial Office/Retail Building Detached Garage Pole Build…" at bounding box center [532, 199] width 566 height 27
select select "97c48b8f-5b3b-4eb5-baa1-64080d5416e1"
click at [364, 284] on select "Select Item... New to Property (new or used structure) Relocating/moving existi…" at bounding box center [532, 286] width 566 height 27
click at [249, 273] on select "Select Item... New to Property (new or used structure) Relocating/moving existi…" at bounding box center [532, 286] width 566 height 27
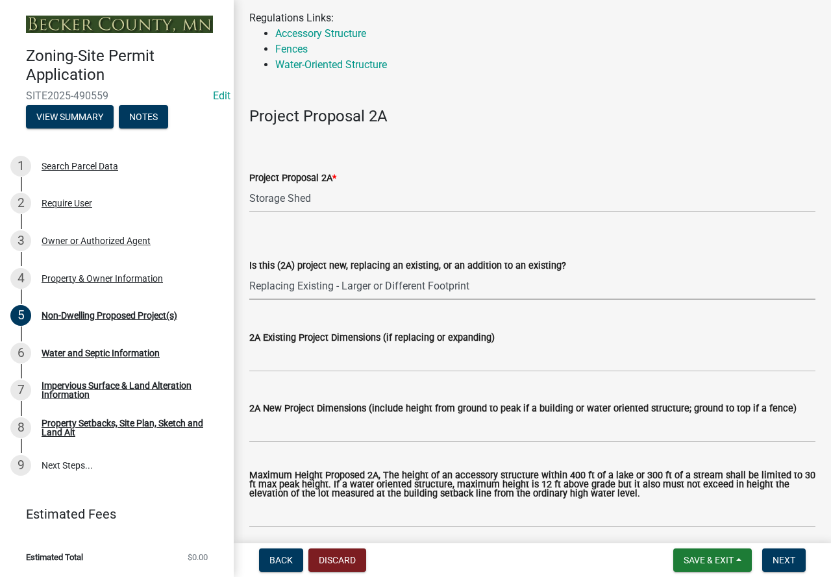
select select "68d85482-c11a-4398-9267-999385c995bf"
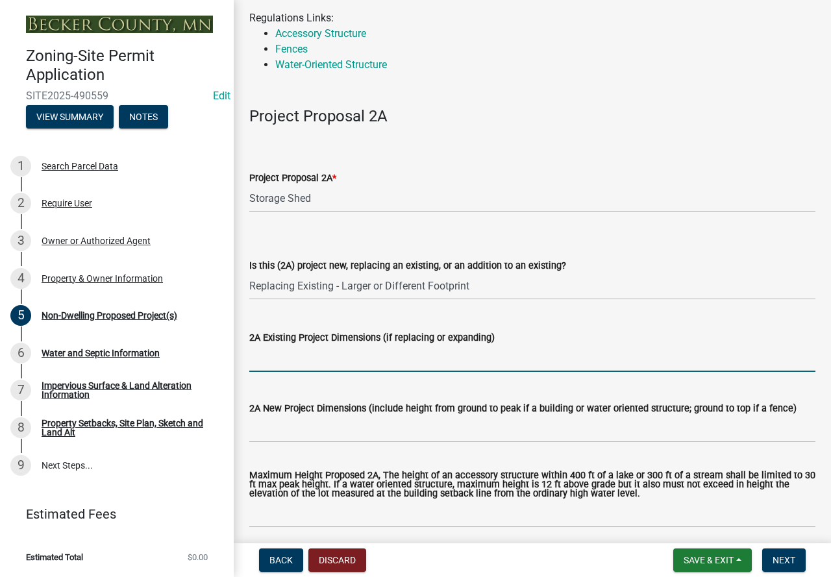
click at [309, 362] on input "2A Existing Project Dimensions (if replacing or expanding)" at bounding box center [532, 359] width 566 height 27
type input "2"
type input "12x14"
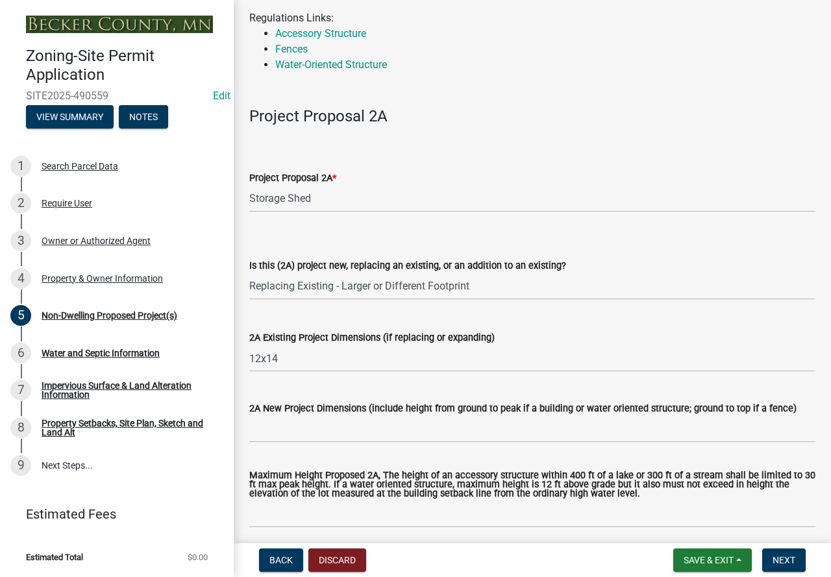
click at [286, 446] on wm-data-entity-input "2A New Project Dimensions (include height from ground to peak if a building or …" at bounding box center [532, 418] width 566 height 71
click at [283, 426] on input "2A New Project Dimensions (include height from ground to peak if a building or …" at bounding box center [532, 429] width 566 height 27
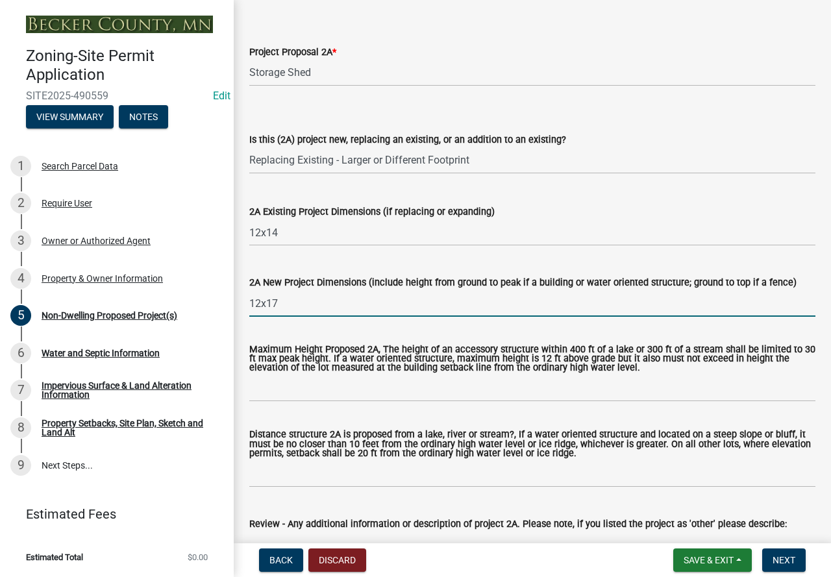
scroll to position [260, 0]
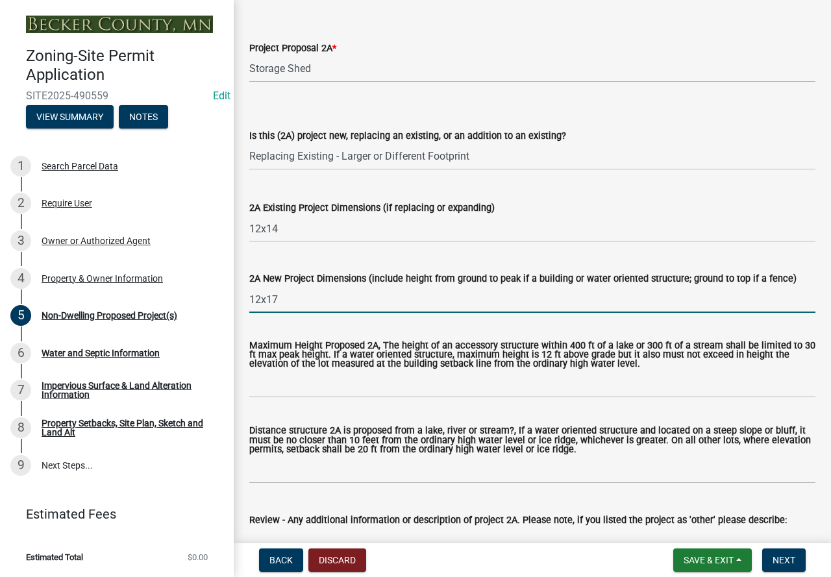
type input "12x17"
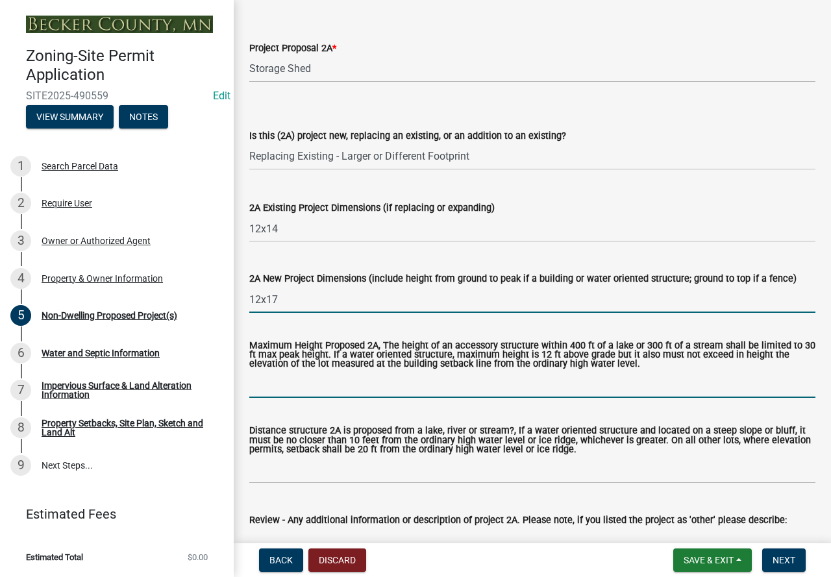
click at [275, 383] on input "Maximum Height Proposed 2A, The height of an accessory structure within 400 ft …" at bounding box center [532, 384] width 566 height 27
type input "9"
type input "2"
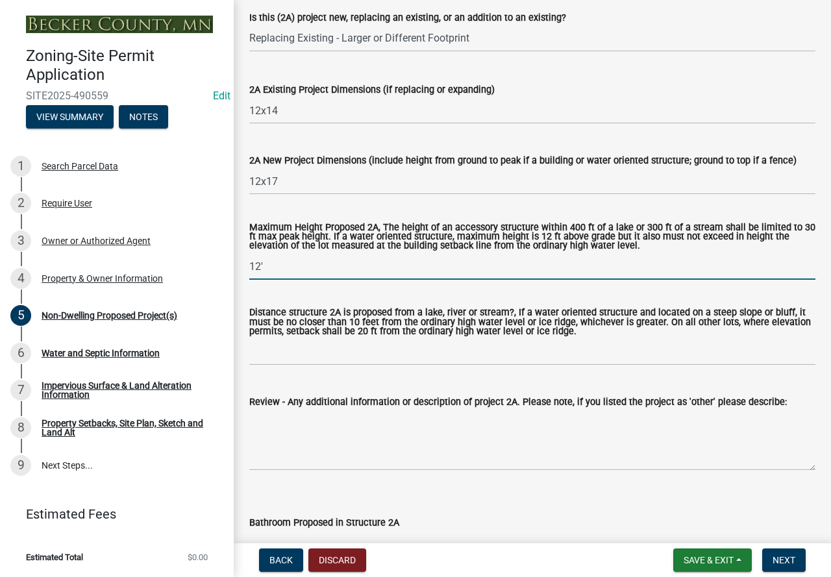
scroll to position [390, 0]
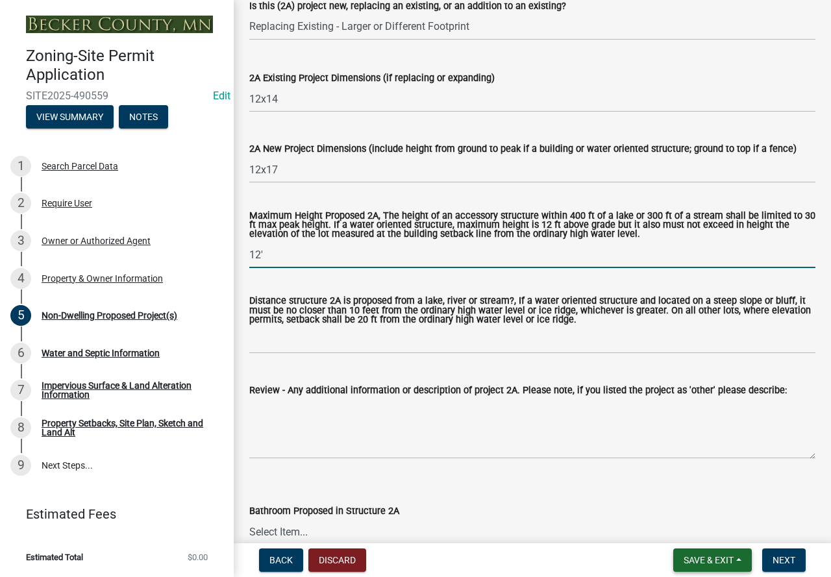
type input "12'"
click at [706, 552] on button "Save & Exit" at bounding box center [712, 560] width 79 height 23
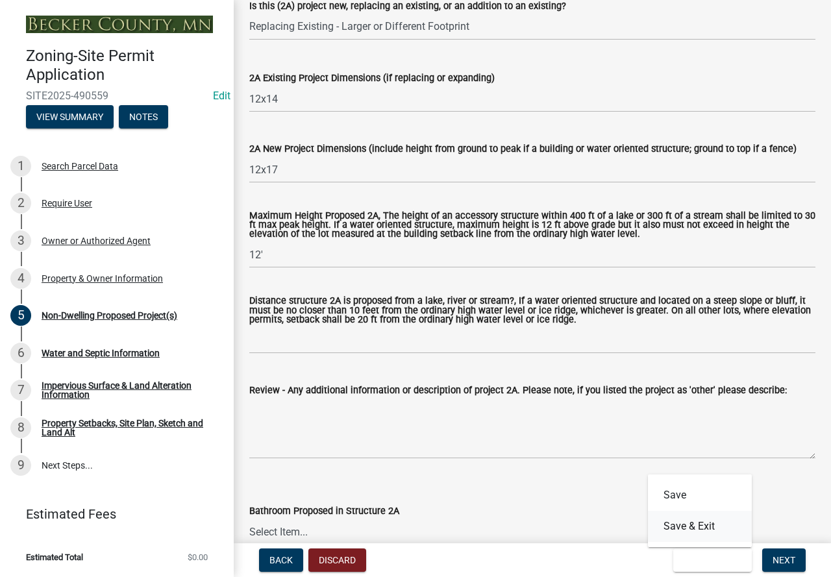
click at [668, 527] on button "Save & Exit" at bounding box center [700, 526] width 104 height 31
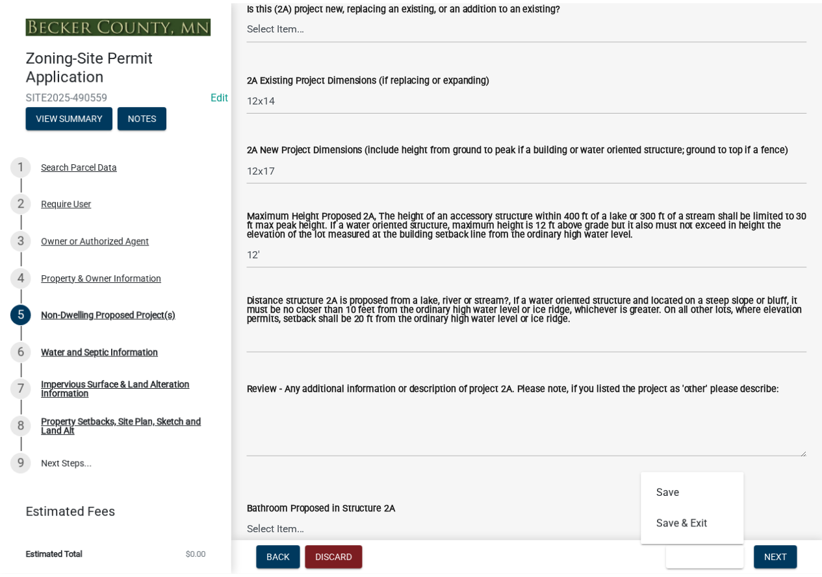
scroll to position [0, 0]
